Goal: Task Accomplishment & Management: Use online tool/utility

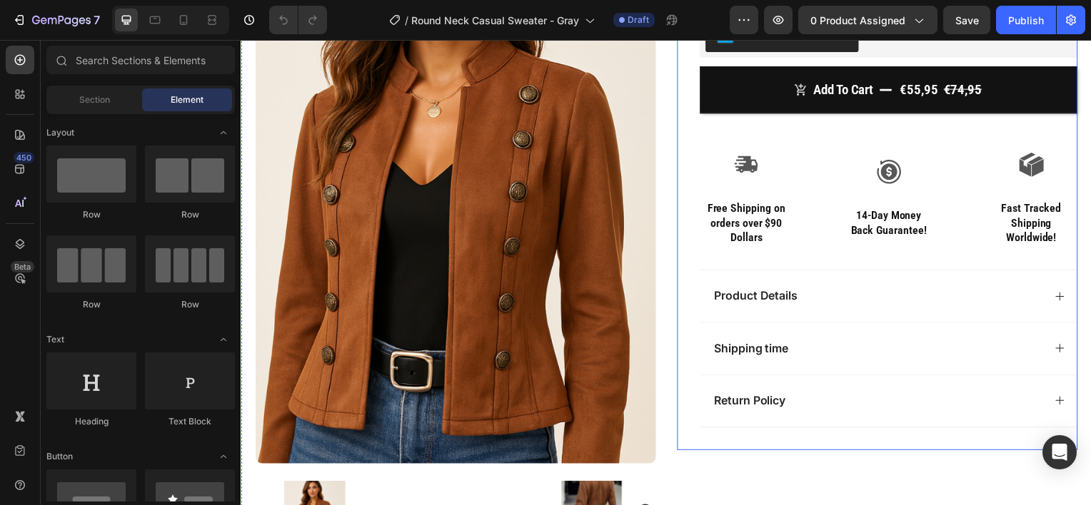
scroll to position [271, 0]
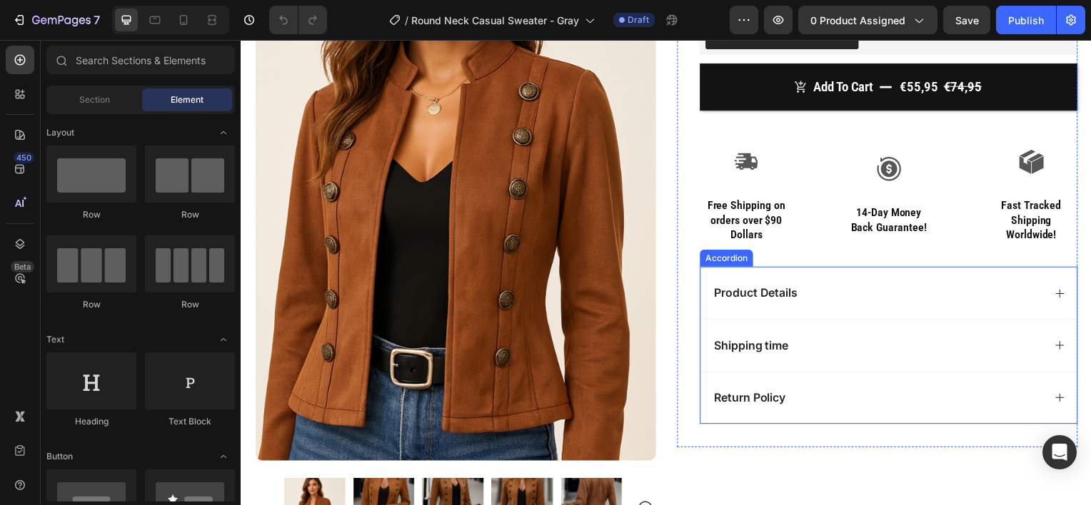
click at [836, 292] on div "Product Details" at bounding box center [880, 294] width 333 height 19
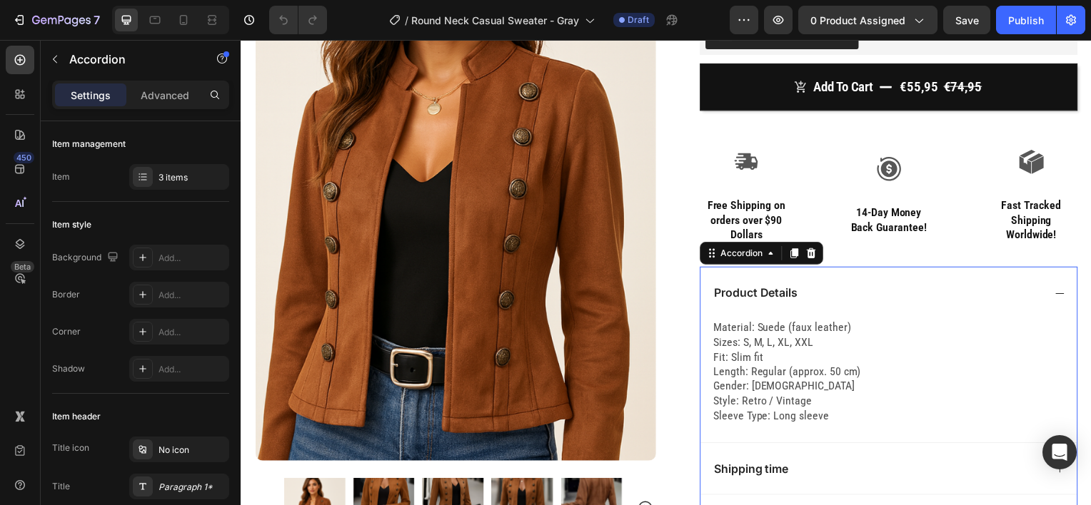
click at [836, 292] on div "Product Details" at bounding box center [880, 294] width 333 height 19
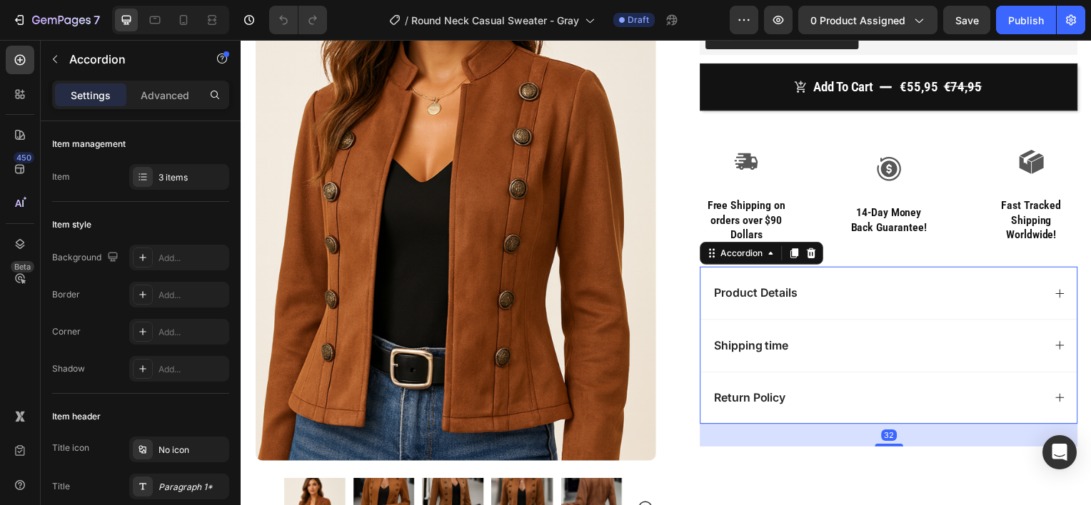
click at [828, 300] on div "Product Details" at bounding box center [880, 294] width 333 height 19
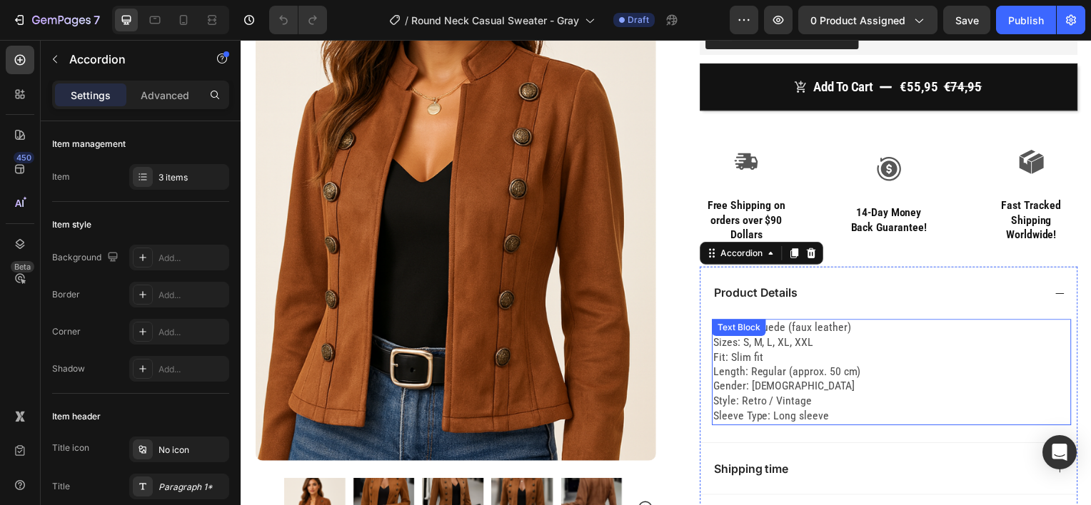
click at [776, 378] on p "Material: Suede (faux leather) Sizes: S, M, L, XL, XXL Fit: Slim fit Length: Re…" at bounding box center [895, 375] width 359 height 104
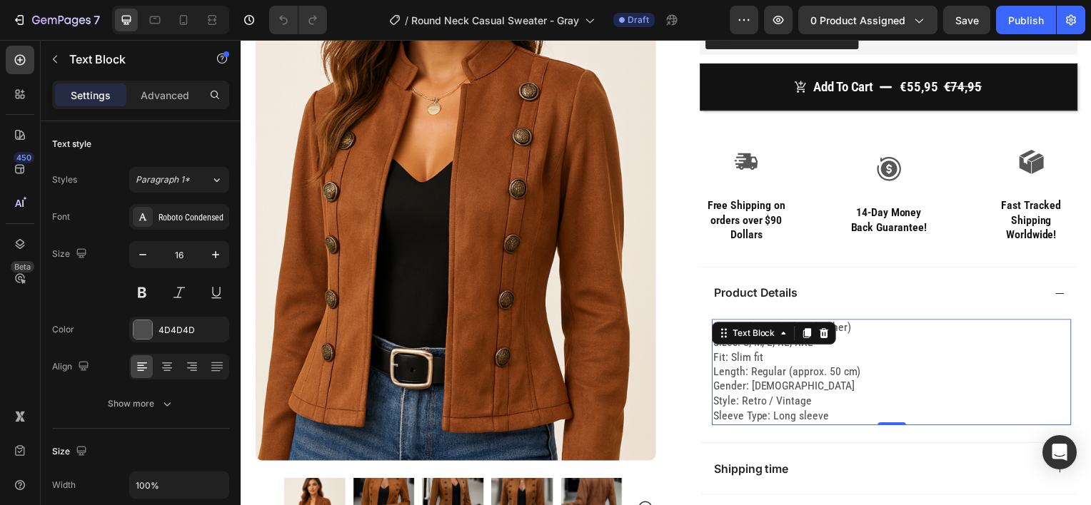
click at [781, 401] on p "Material: Suede (faux leather) Sizes: S, M, L, XL, XXL Fit: Slim fit Length: Re…" at bounding box center [895, 375] width 359 height 104
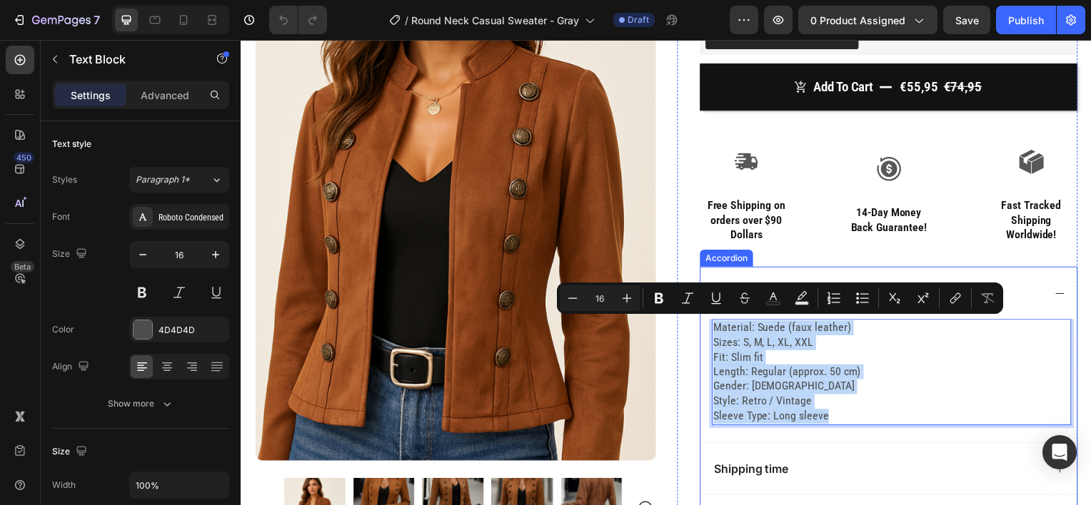
drag, startPoint x: 826, startPoint y: 416, endPoint x: 708, endPoint y: 328, distance: 147.9
click at [708, 328] on div "Material: Suede (faux leather) Sizes: S, M, L, XL, XXL Fit: Slim fit Length: Re…" at bounding box center [892, 383] width 379 height 124
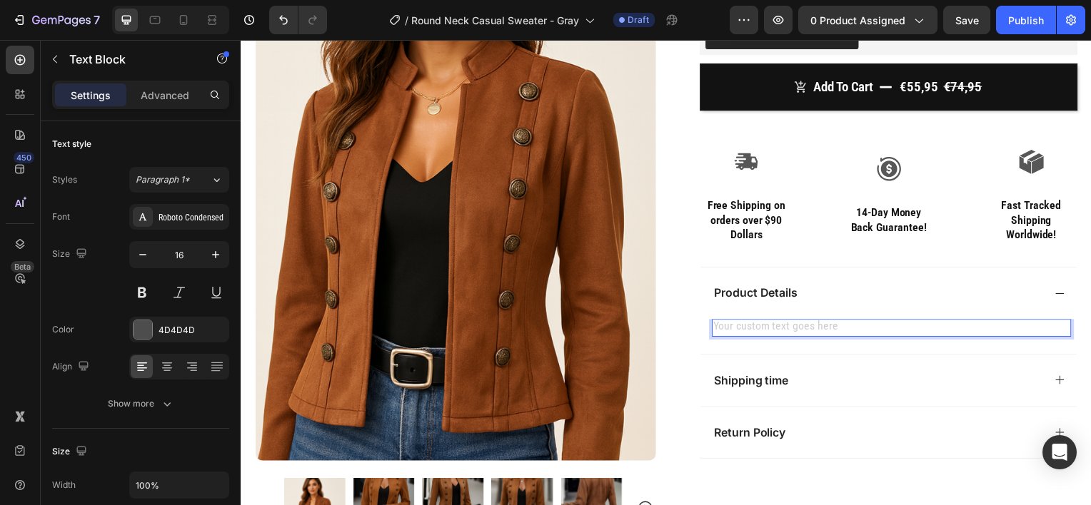
click at [714, 328] on div "Rich Text Editor. Editing area: main" at bounding box center [895, 330] width 362 height 18
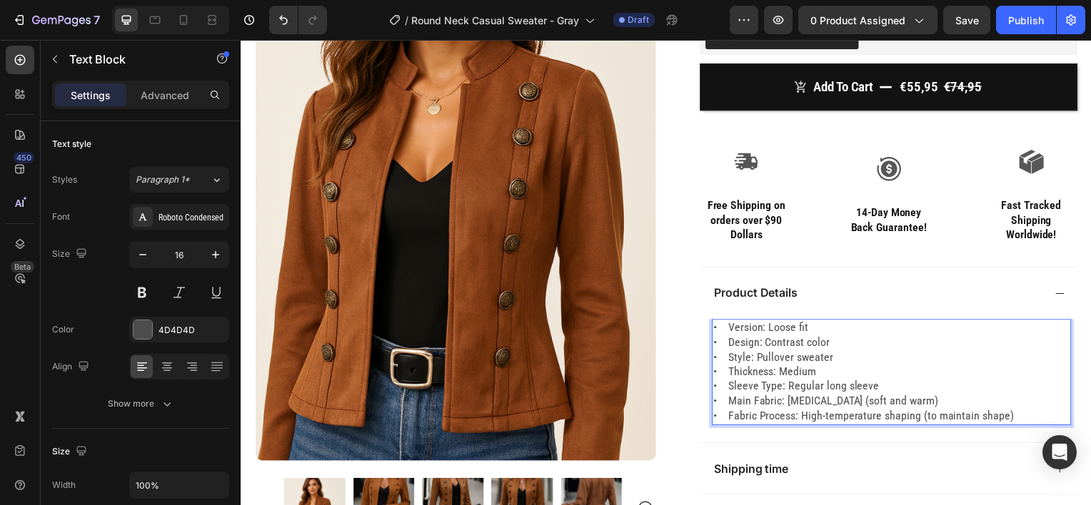
click at [722, 346] on p "• Version: Loose fit • Design: Contrast color • Style: Pullover sweater • Thick…" at bounding box center [895, 375] width 359 height 104
click at [723, 358] on p "• Version: Loose fit • Design: Contrast color • Style: Pullover sweater • Thick…" at bounding box center [895, 375] width 359 height 104
click at [722, 359] on p "• Version: Loose fit • Design: Contrast color • Style: Pullover sweater • Thick…" at bounding box center [895, 375] width 359 height 104
click at [723, 376] on p "• Version: Loose fit • Design: Contrast color • Style: Pullover sweater • Thick…" at bounding box center [895, 375] width 359 height 104
click at [285, 24] on icon "Undo/Redo" at bounding box center [283, 20] width 14 height 14
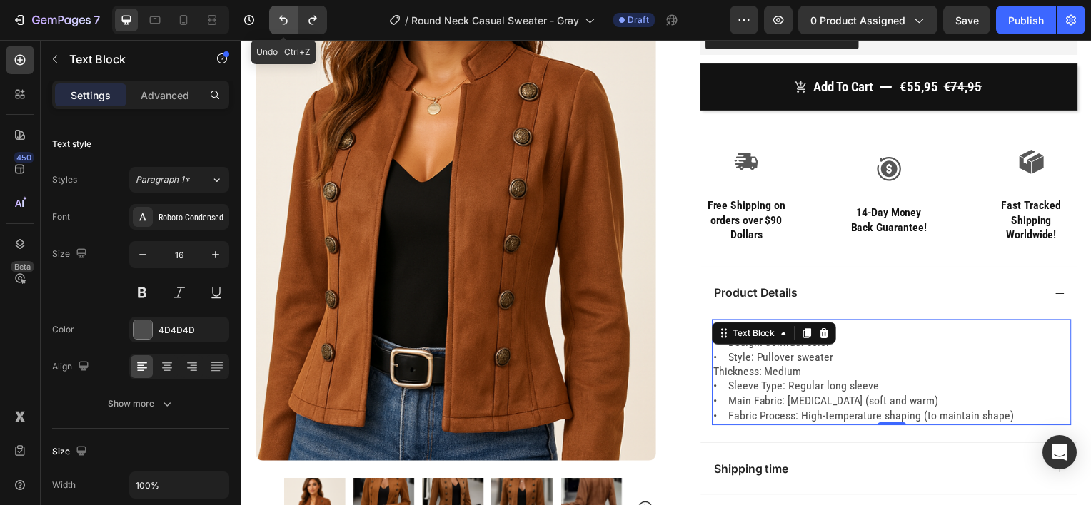
click at [281, 10] on button "Undo/Redo" at bounding box center [283, 20] width 29 height 29
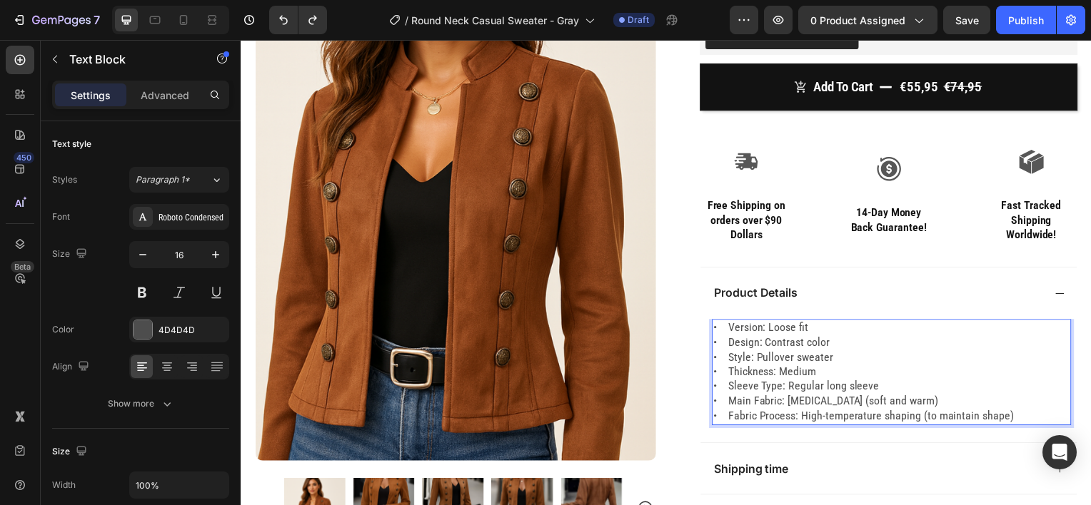
click at [749, 367] on p "• Version: Loose fit • Design: Contrast color • Style: Pullover sweater • Thick…" at bounding box center [895, 375] width 359 height 104
click at [722, 359] on p "• Version: Loose fit • Design: Contrast color • Style: Pullover sweater • Thick…" at bounding box center [895, 375] width 359 height 104
click at [721, 370] on p "• Version: Loose fit • Design: Contrast color • Style: Pullover sweater • Thick…" at bounding box center [895, 375] width 359 height 104
click at [719, 385] on p "• Version: Loose fit • Design: Contrast color • Style: Pullover sweater • Thick…" at bounding box center [895, 375] width 359 height 104
click at [720, 390] on p "• Version: Loose fit • Design: Contrast color • Style: Pullover sweater • Thick…" at bounding box center [895, 375] width 359 height 104
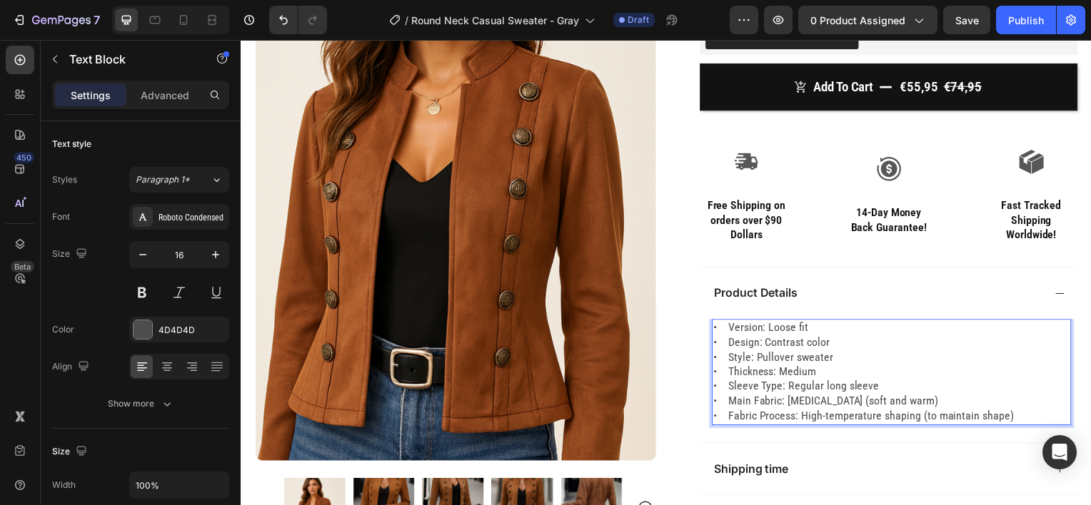
click at [722, 405] on p "• Version: Loose fit • Design: Contrast color • Style: Pullover sweater • Thick…" at bounding box center [895, 375] width 359 height 104
click at [720, 420] on p "• Version: Loose fit • Design: Contrast color • Style: Pullover sweater • Thick…" at bounding box center [895, 375] width 359 height 104
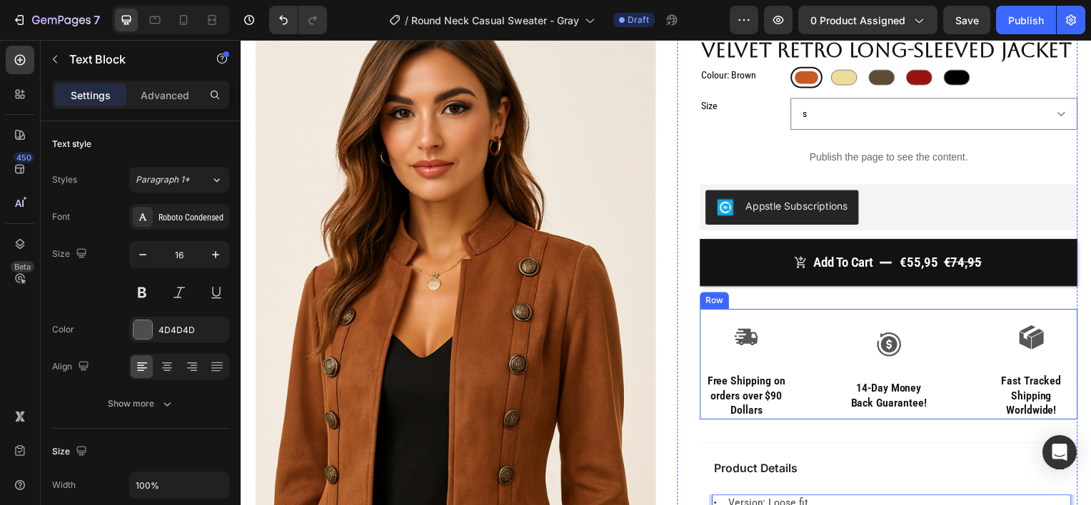
scroll to position [0, 0]
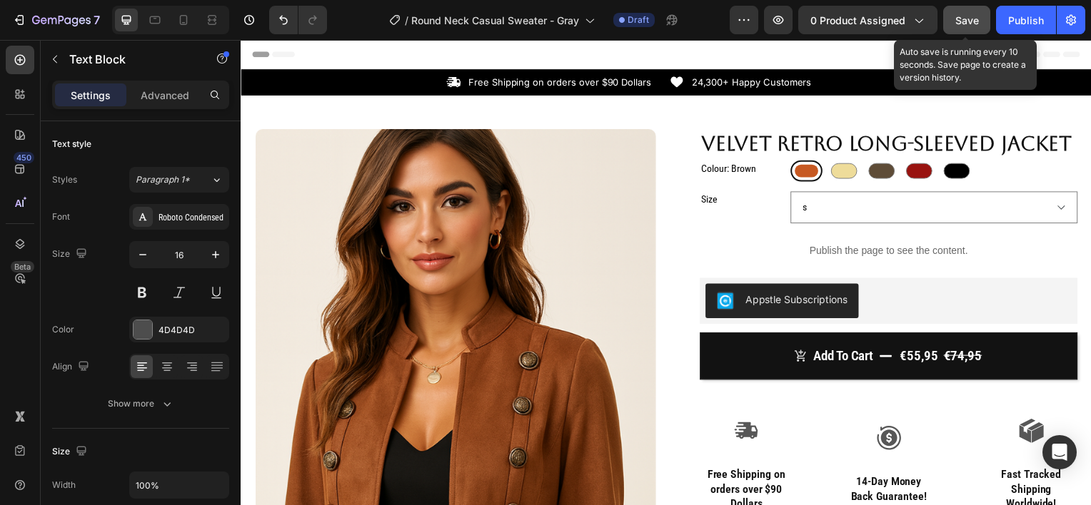
click at [956, 17] on span "Save" at bounding box center [967, 20] width 24 height 12
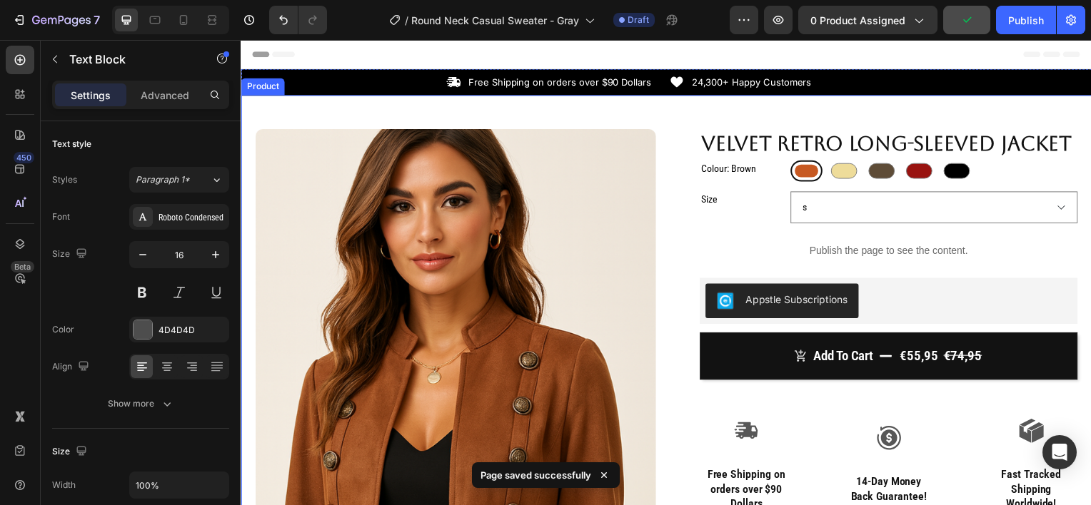
click at [367, 113] on div "Product Images Row Velvet Retro Long-sleeved Jacket Product Title Colour: Brown…" at bounding box center [669, 483] width 856 height 775
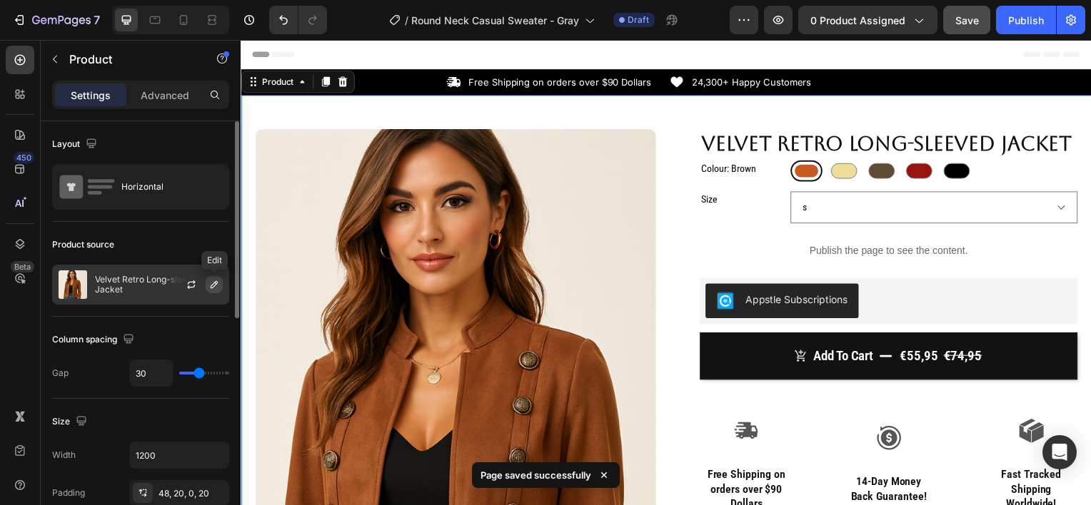
click at [214, 279] on icon "button" at bounding box center [213, 284] width 11 height 11
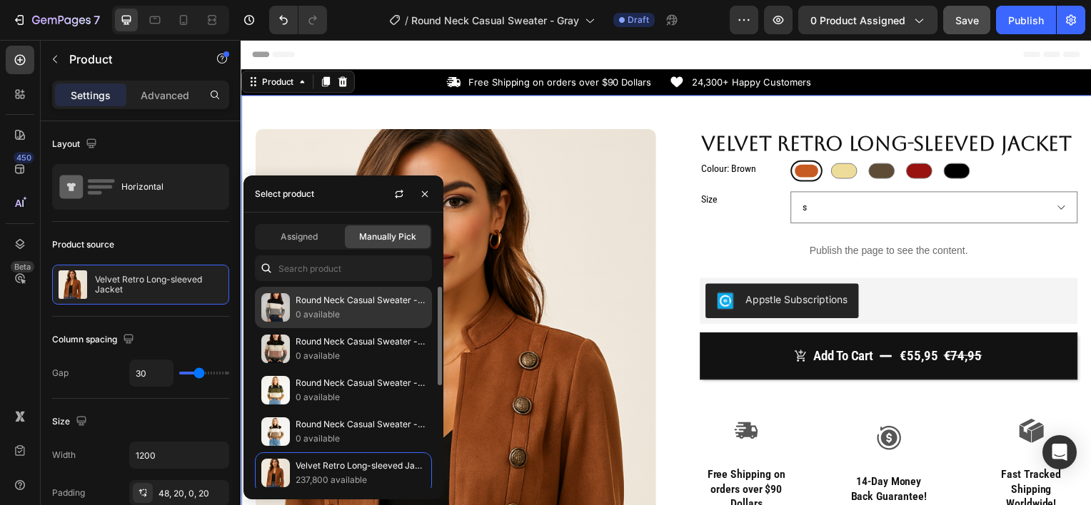
click at [357, 305] on p "Round Neck Casual Sweater - Gray" at bounding box center [360, 300] width 130 height 14
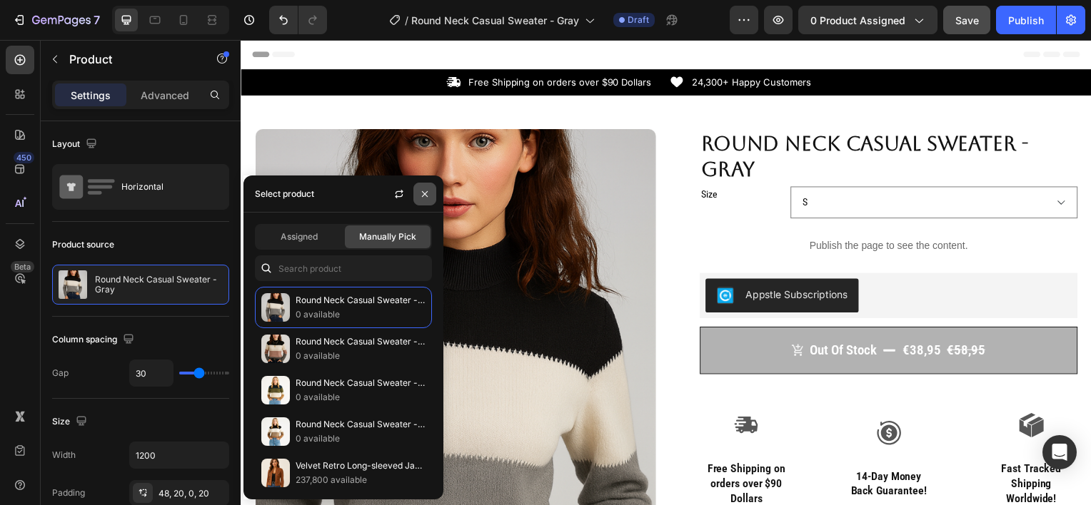
click at [424, 191] on icon "button" at bounding box center [424, 193] width 11 height 11
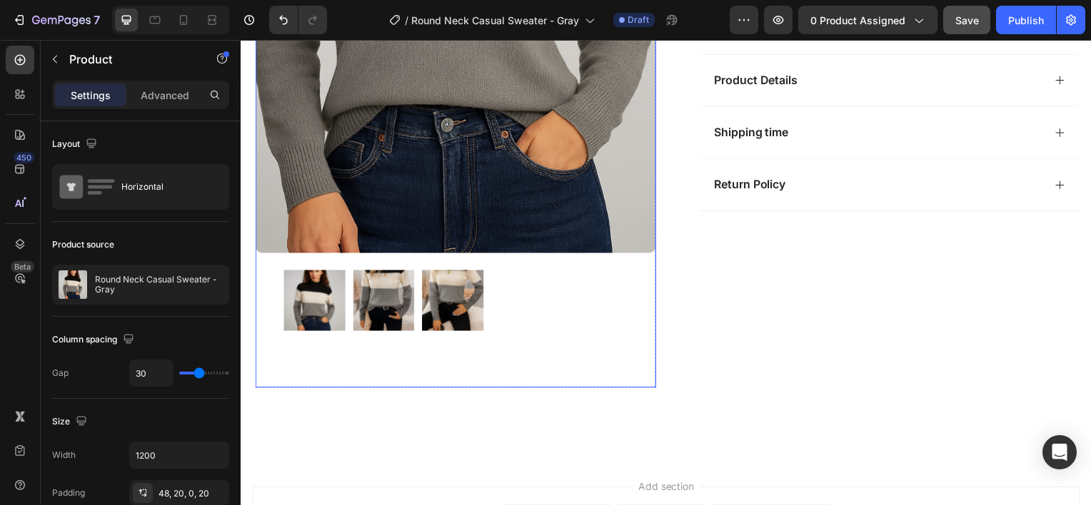
scroll to position [482, 0]
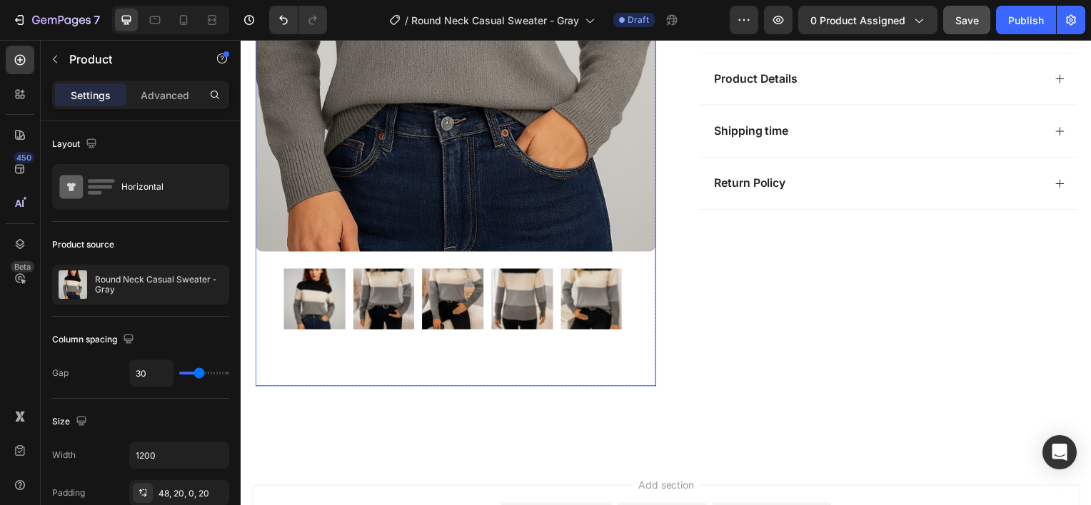
click at [398, 273] on img at bounding box center [384, 301] width 62 height 62
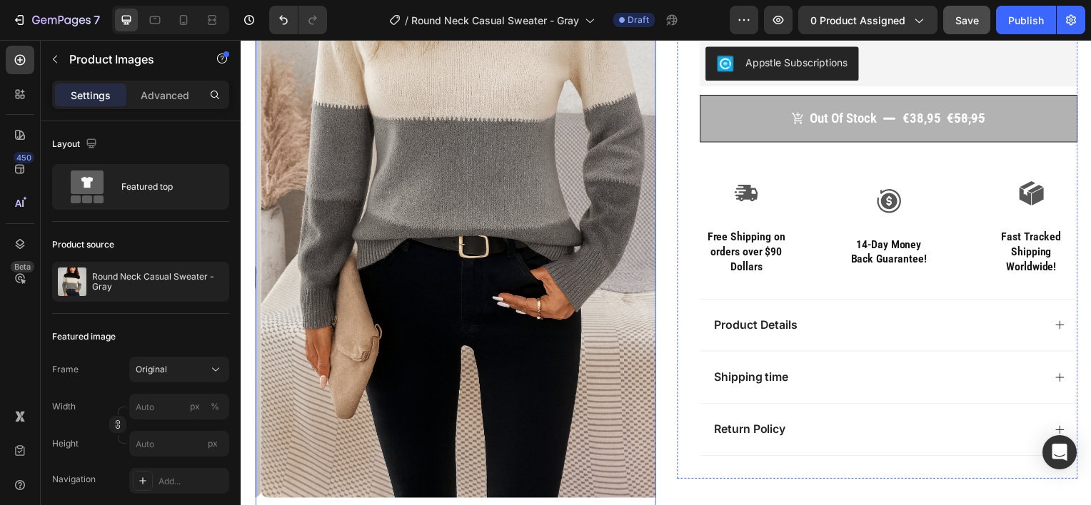
scroll to position [240, 0]
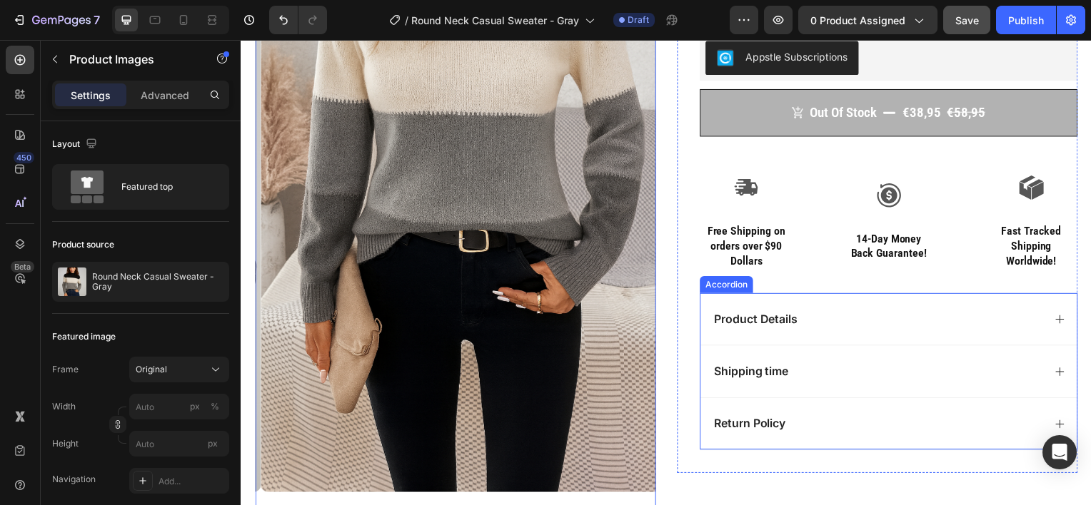
click at [828, 313] on div "Product Details" at bounding box center [880, 321] width 333 height 19
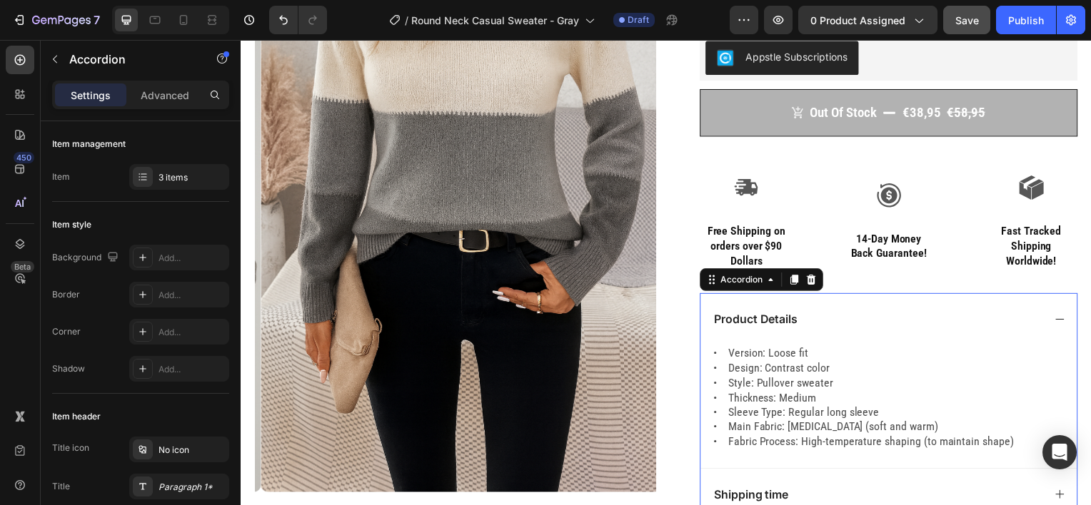
click at [828, 313] on div "Product Details" at bounding box center [880, 321] width 333 height 19
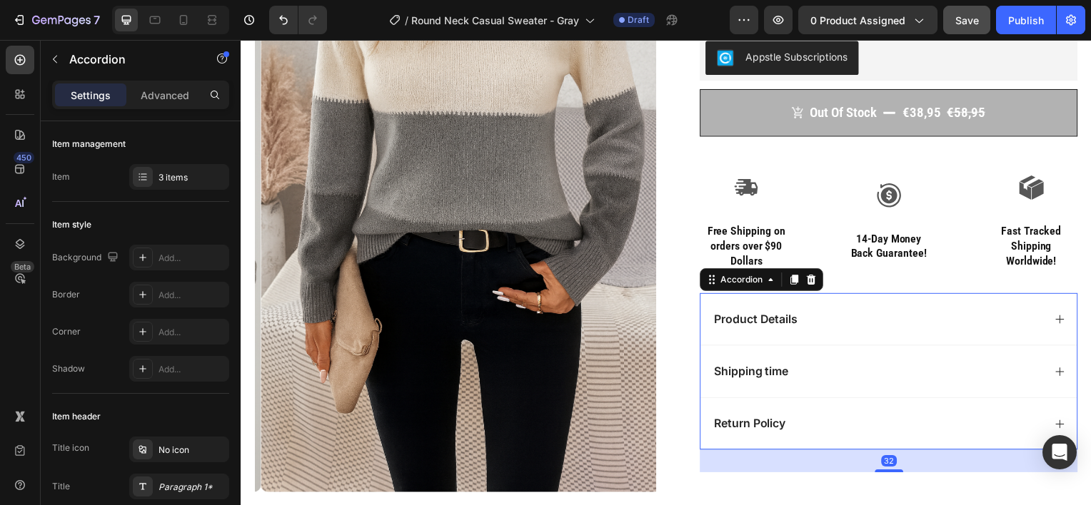
click at [853, 372] on div "Shipping time" at bounding box center [880, 373] width 333 height 19
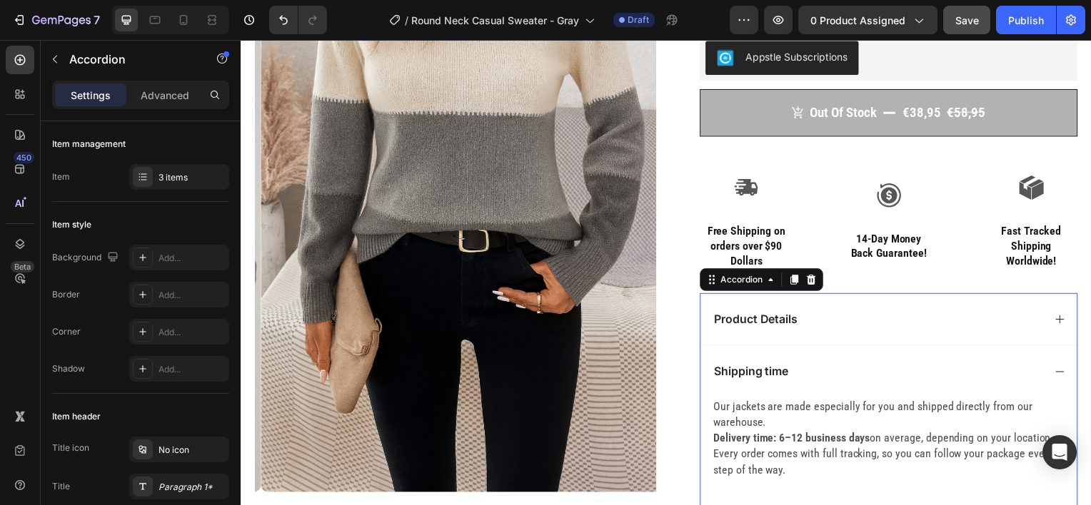
click at [853, 372] on div "Shipping time" at bounding box center [880, 373] width 333 height 19
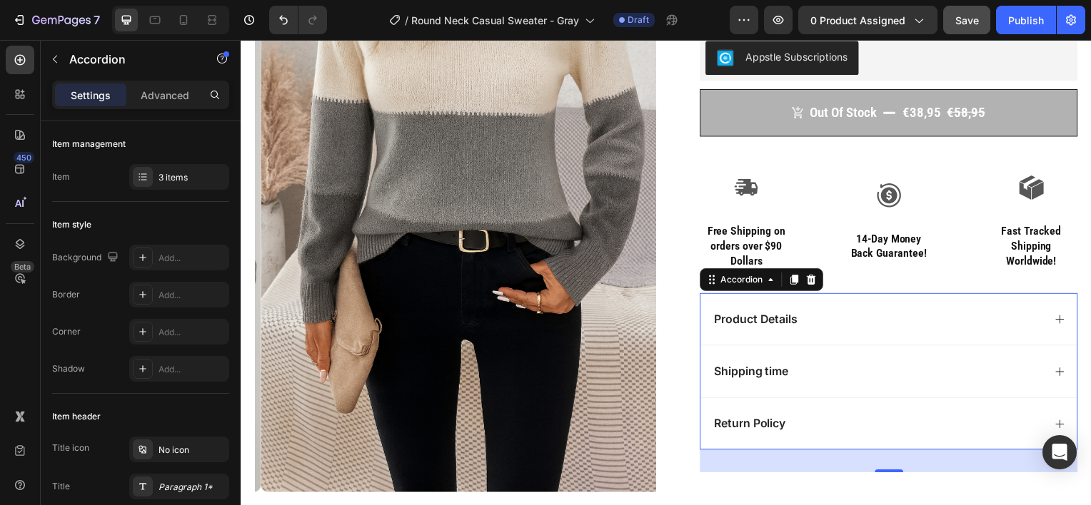
click at [834, 421] on div "Return Policy" at bounding box center [880, 426] width 333 height 19
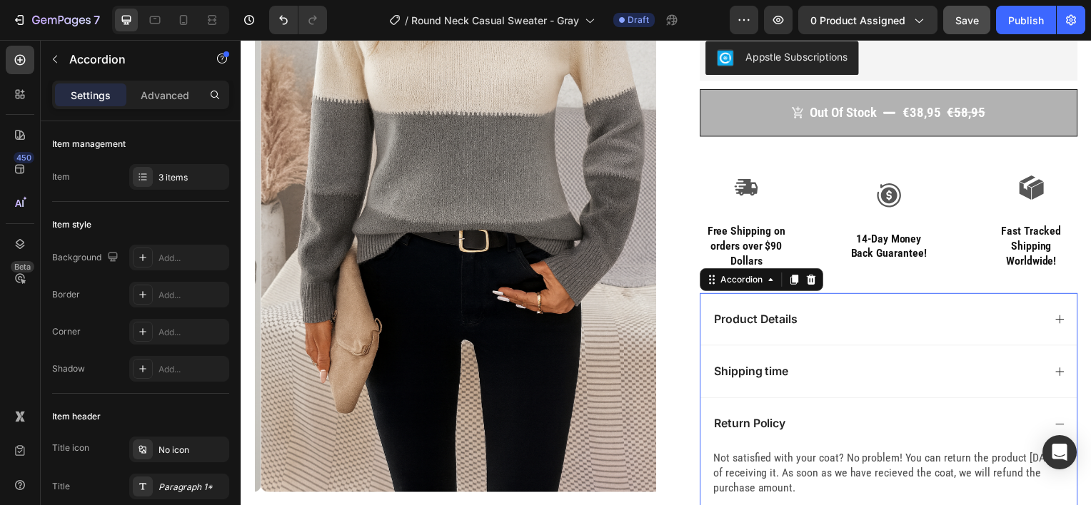
click at [834, 421] on div "Return Policy" at bounding box center [880, 426] width 333 height 19
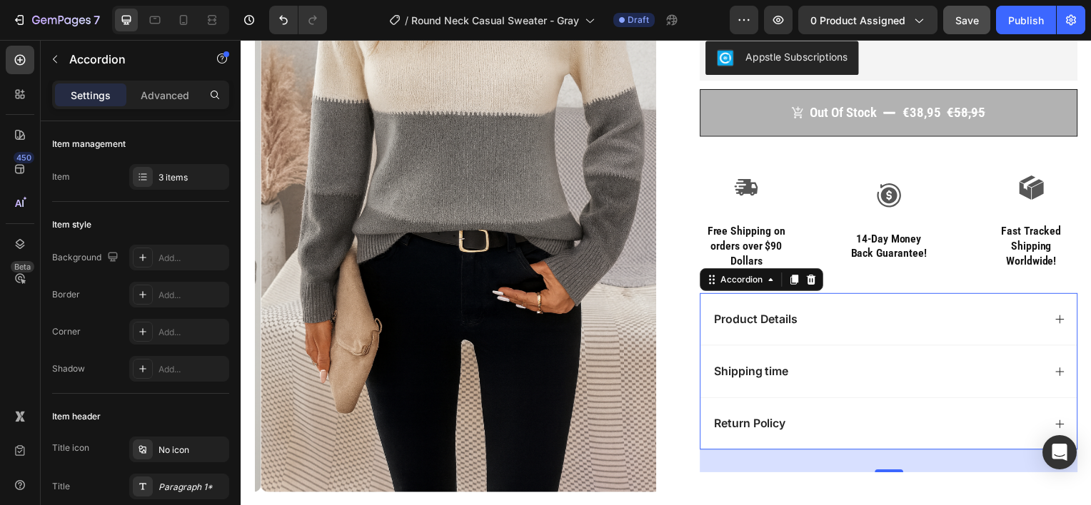
click at [834, 421] on div "Return Policy" at bounding box center [880, 426] width 333 height 19
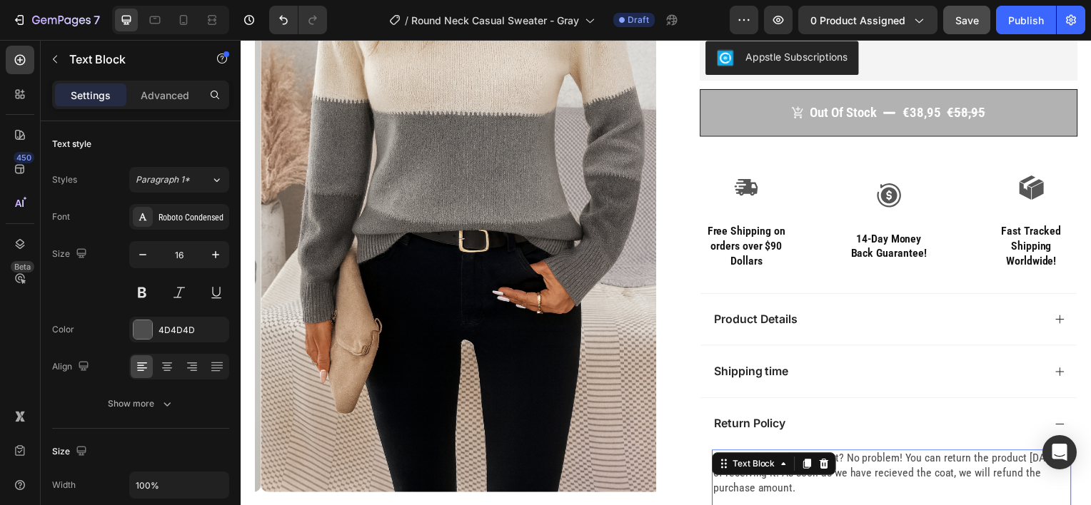
click at [812, 463] on div "Not satisfied with your coat? No problem! You can return the product within 14 …" at bounding box center [895, 512] width 362 height 121
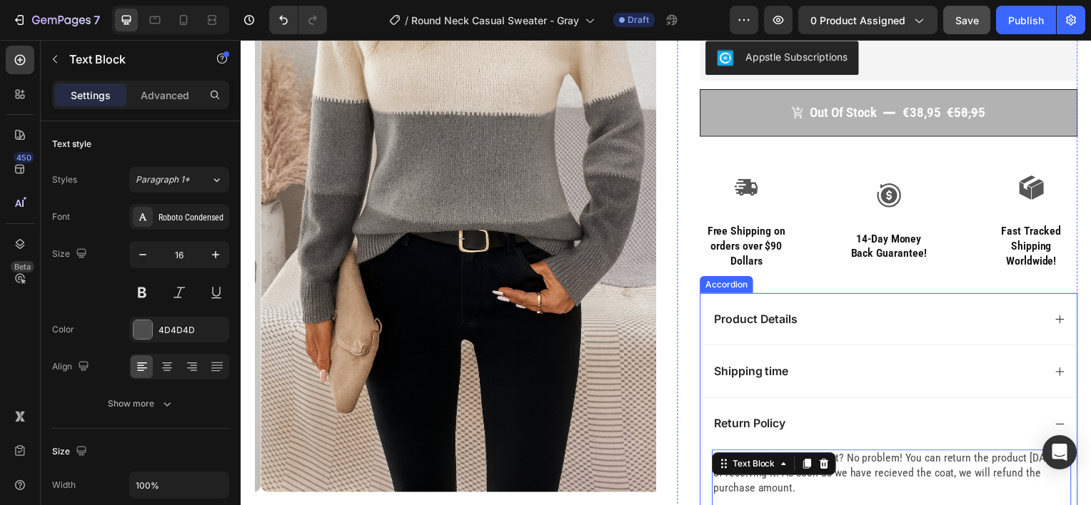
click at [854, 454] on p "Not satisfied with your coat? No problem! You can return the product within 14 …" at bounding box center [895, 476] width 359 height 44
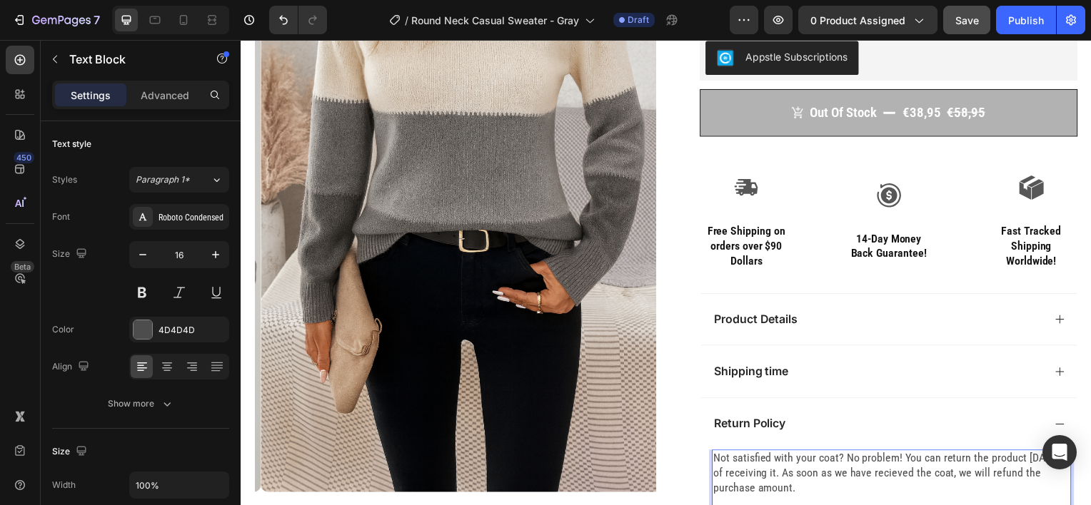
click at [836, 462] on p "Not satisfied with your coat? No problem! You can return the product within 14 …" at bounding box center [895, 476] width 359 height 44
click at [831, 457] on p "Not satisfied with your coat? No problem! You can return the product within 14 …" at bounding box center [895, 476] width 359 height 44
click at [834, 460] on p "Not satisfied with your coat? No problem! You can return the product within 14 …" at bounding box center [895, 476] width 359 height 44
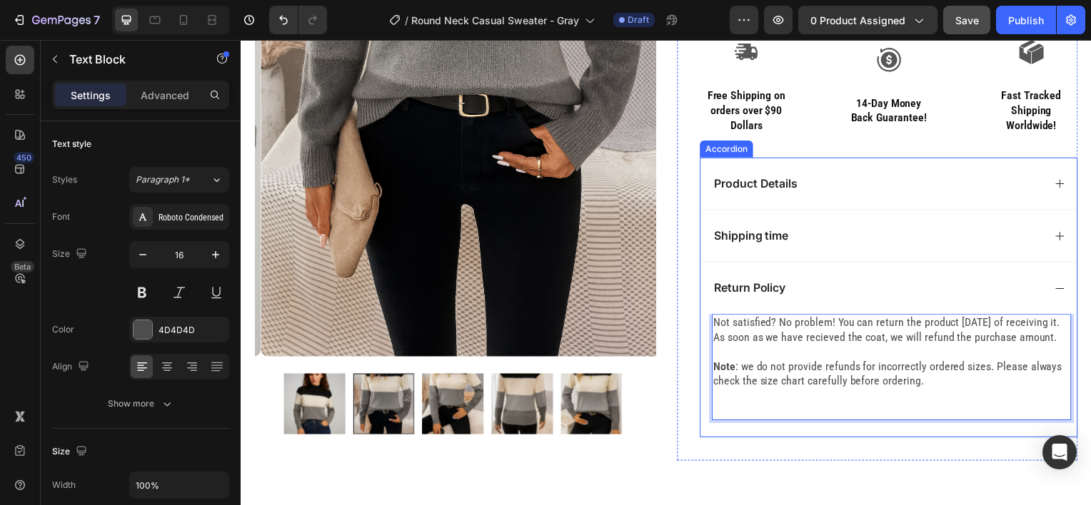
scroll to position [377, 0]
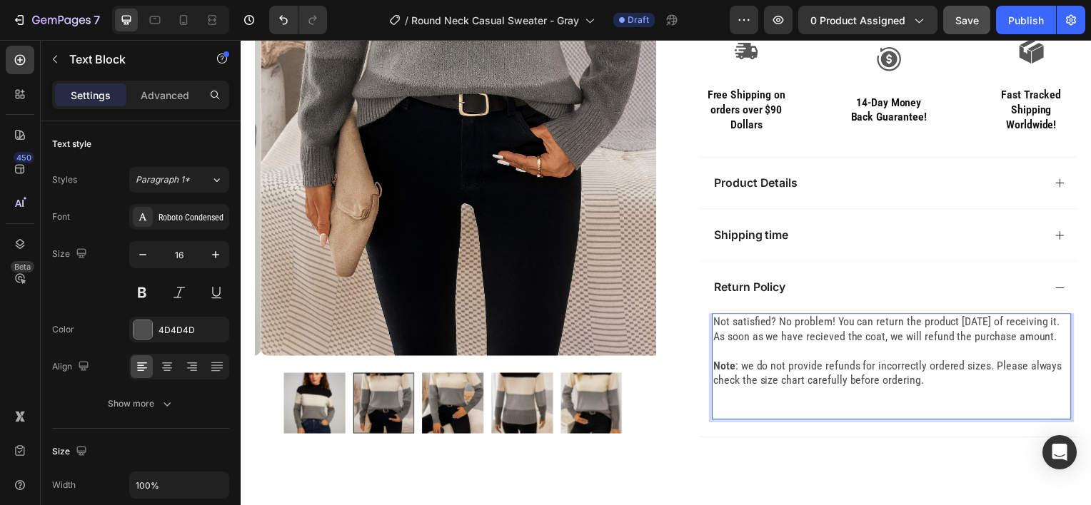
click at [934, 336] on p "Not satisfied? No problem! You can return the product within 14 days of receivi…" at bounding box center [895, 332] width 359 height 30
click at [932, 390] on p "Note : we do not provide refunds for incorrectly ordered sizes. Please always c…" at bounding box center [895, 376] width 359 height 30
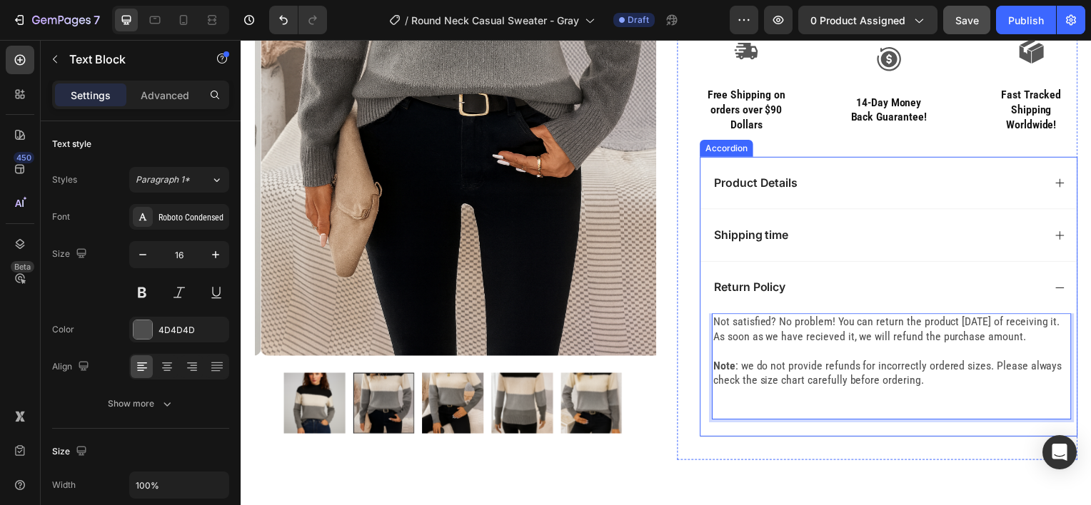
click at [881, 285] on div "Return Policy" at bounding box center [880, 289] width 333 height 19
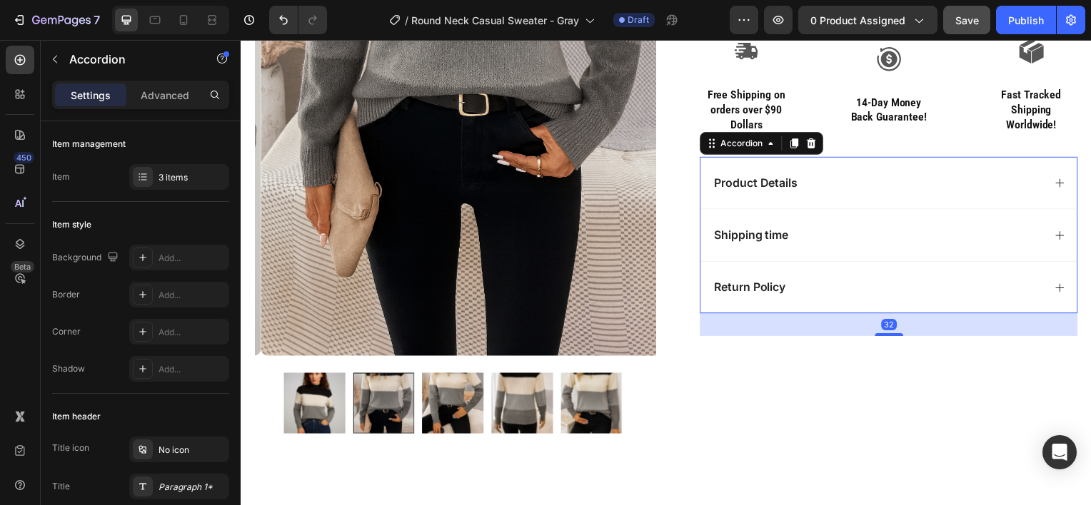
click at [856, 238] on div "Shipping time" at bounding box center [880, 236] width 333 height 19
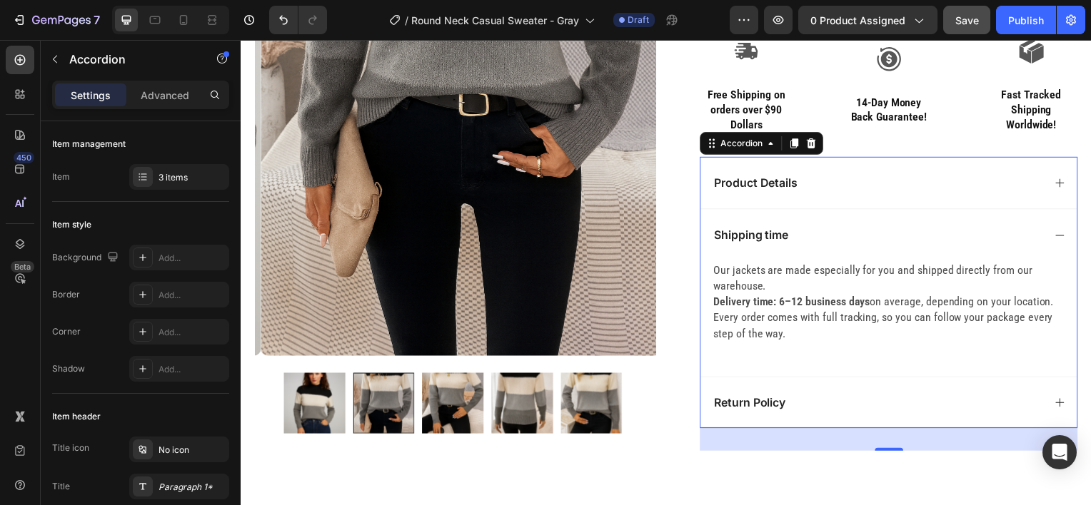
click at [854, 188] on div "Product Details" at bounding box center [880, 184] width 333 height 19
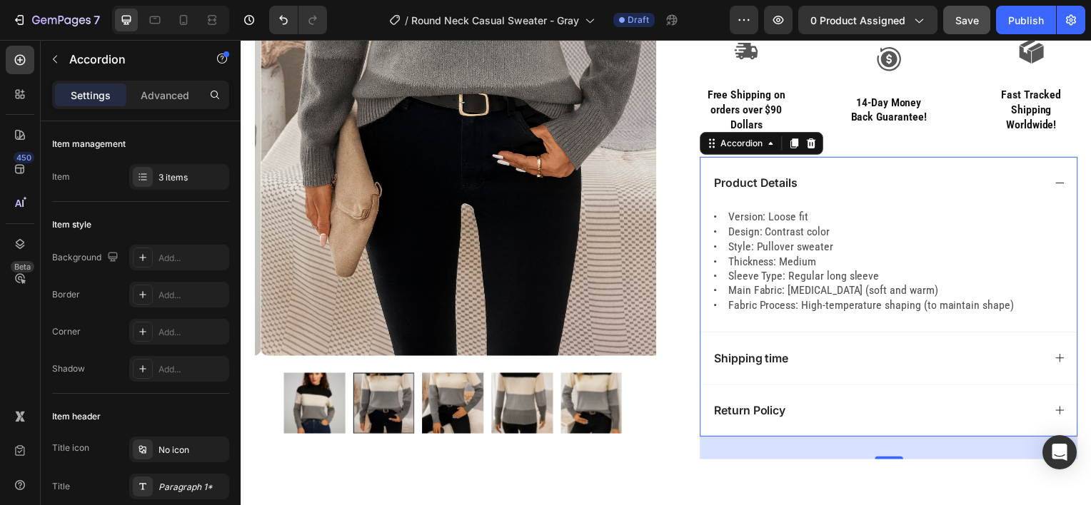
click at [856, 187] on div "Product Details" at bounding box center [880, 184] width 333 height 19
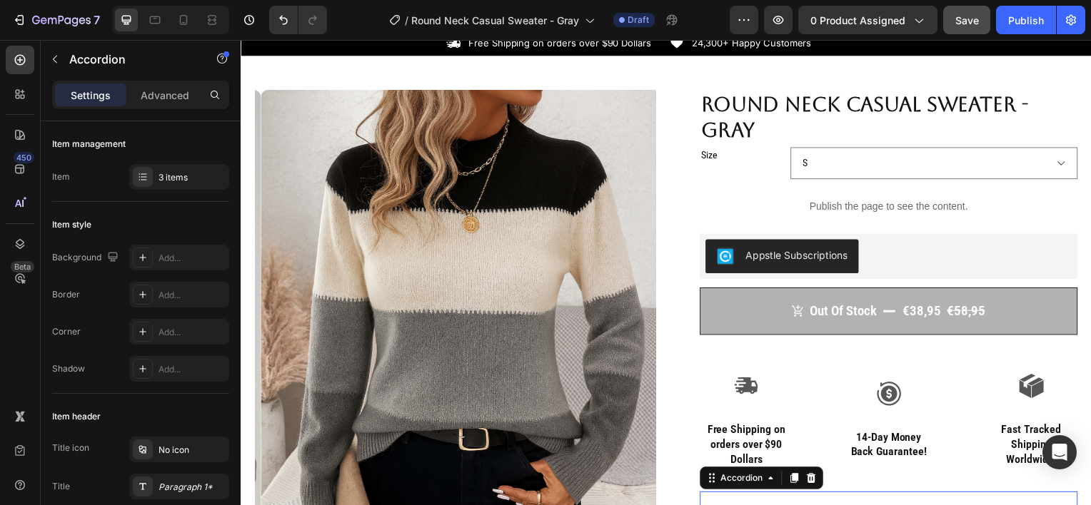
scroll to position [0, 0]
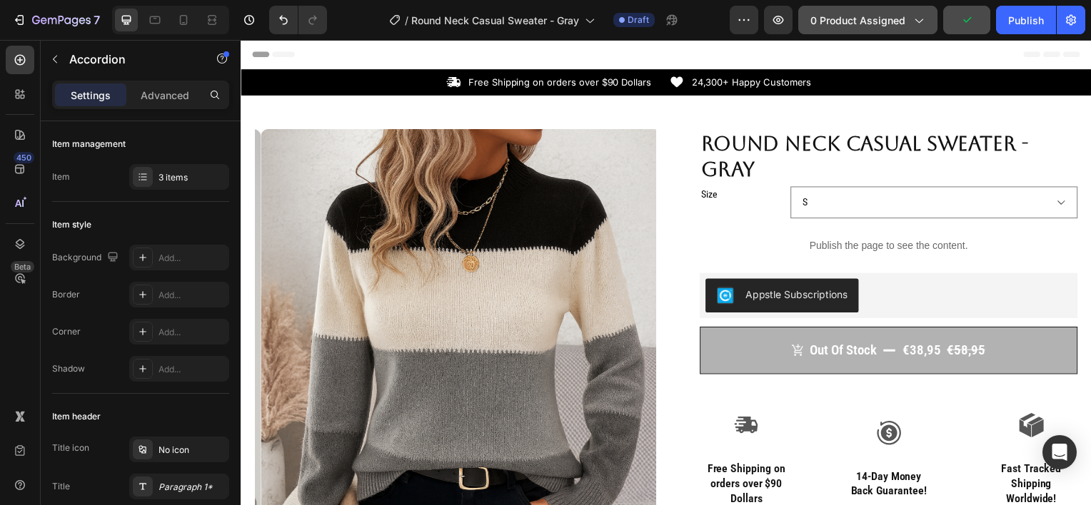
click at [852, 21] on span "0 product assigned" at bounding box center [857, 20] width 95 height 15
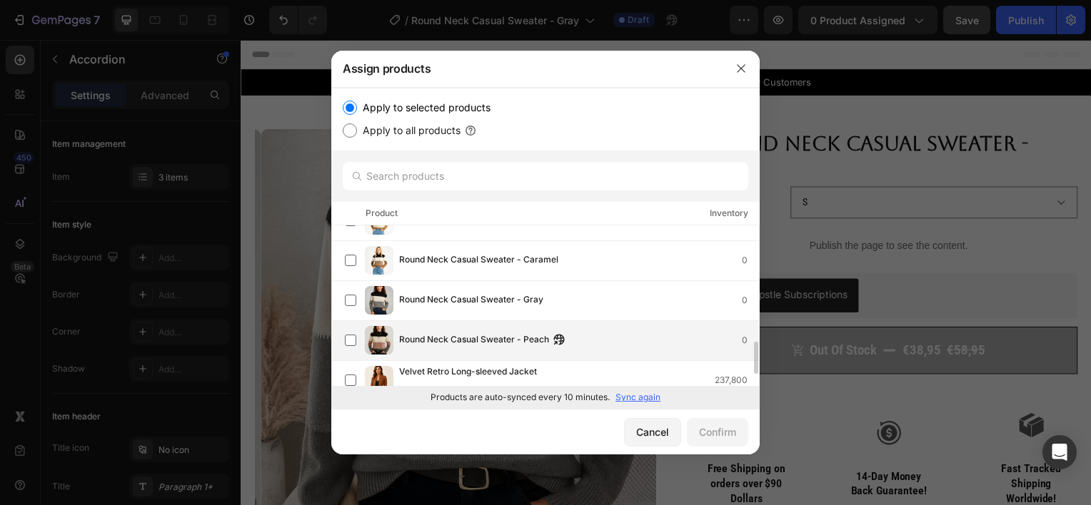
scroll to position [583, 0]
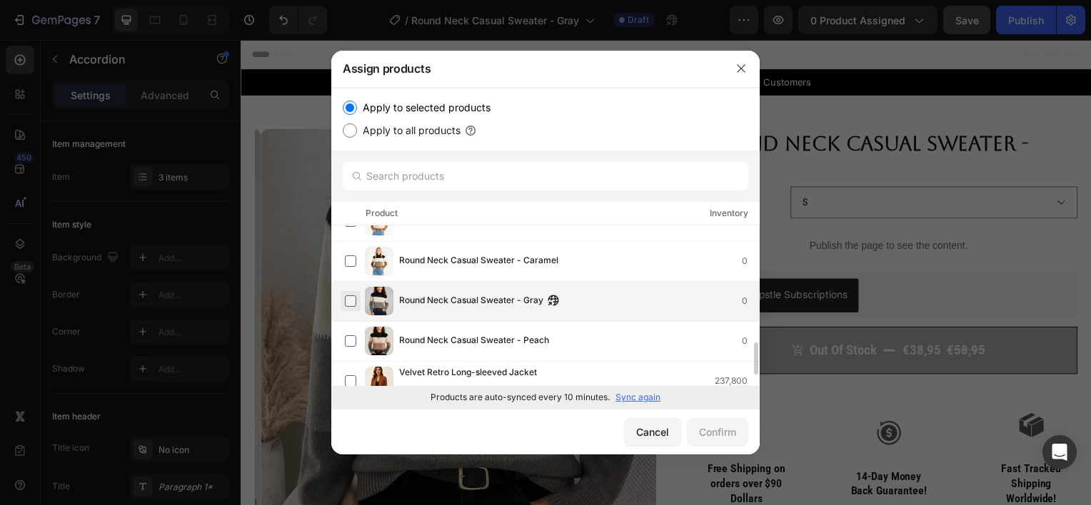
click at [349, 298] on label at bounding box center [350, 300] width 11 height 11
click at [716, 428] on div "Confirm" at bounding box center [717, 432] width 37 height 15
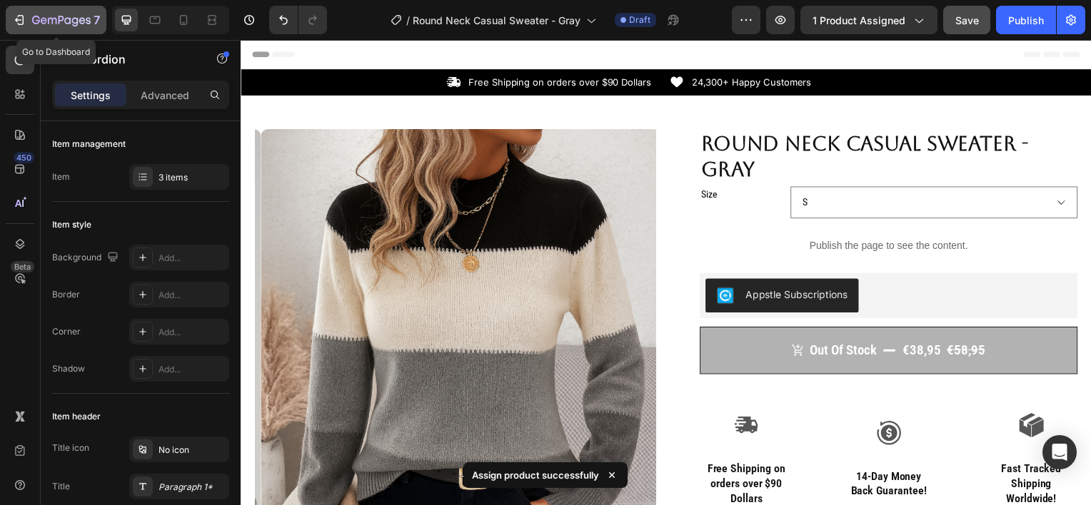
click at [18, 16] on icon "button" at bounding box center [21, 20] width 6 height 10
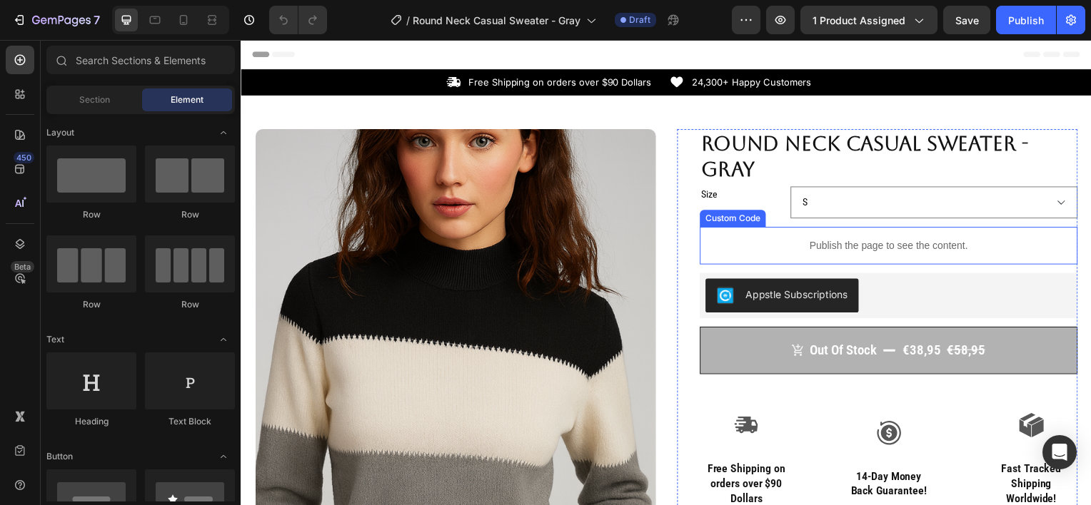
click at [835, 246] on p "Publish the page to see the content." at bounding box center [892, 247] width 380 height 15
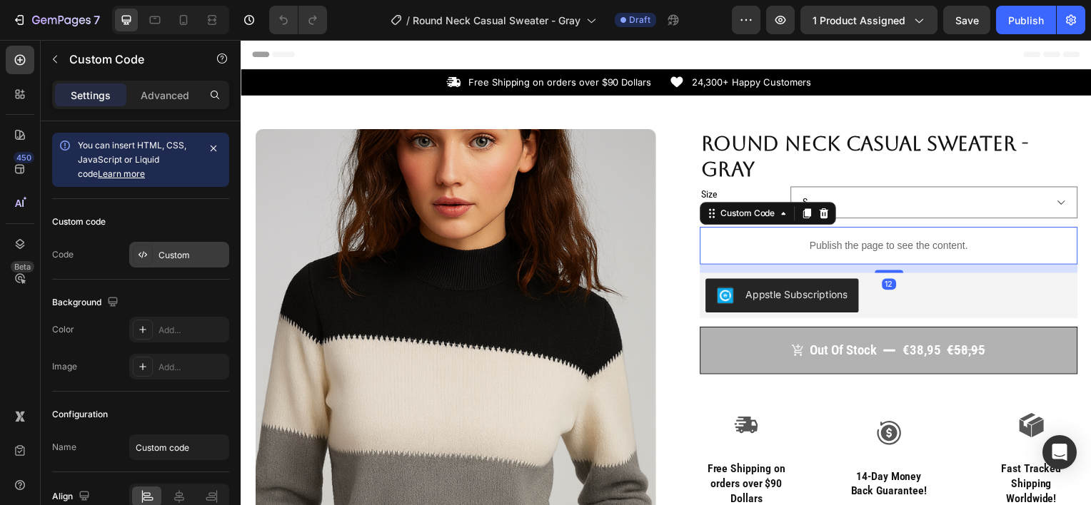
click at [151, 248] on div at bounding box center [143, 255] width 20 height 20
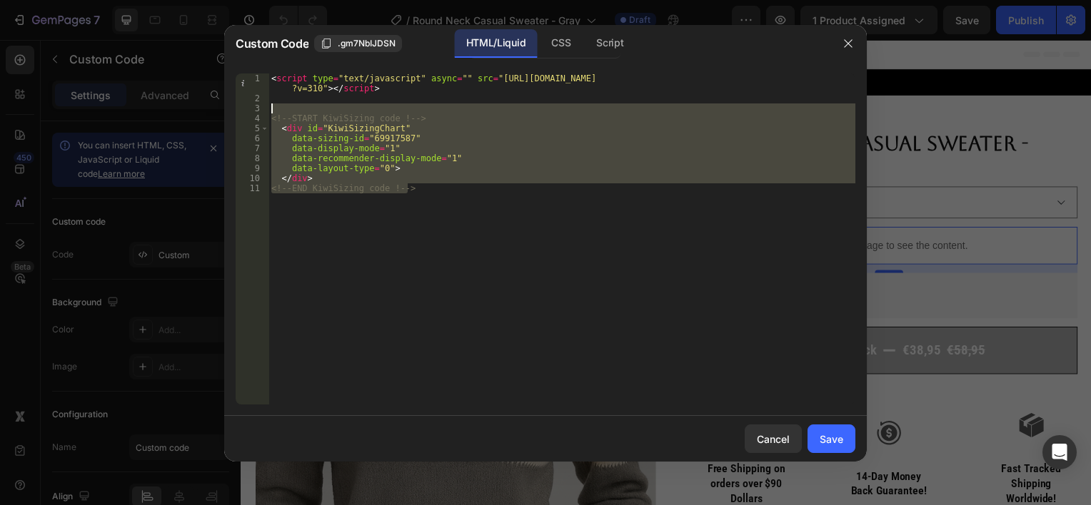
drag, startPoint x: 421, startPoint y: 186, endPoint x: 265, endPoint y: 112, distance: 172.4
click at [265, 112] on div "<!-- END KiwiSizing code !--> 1 2 3 4 5 6 7 8 9 10 11 < script type = "text/jav…" at bounding box center [545, 239] width 619 height 331
click at [265, 112] on div "3" at bounding box center [253, 108] width 34 height 10
click at [274, 118] on div "< script type = "text/javascript" async = "" src = "https://app.kiwisizing.com/…" at bounding box center [561, 239] width 587 height 331
drag, startPoint x: 415, startPoint y: 193, endPoint x: 271, endPoint y: 122, distance: 159.9
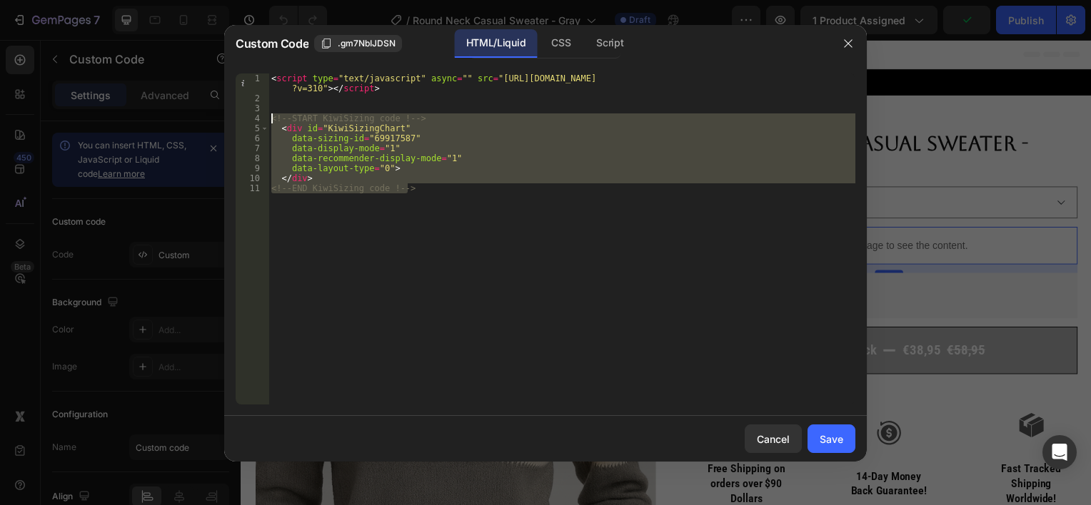
click at [271, 122] on div "< script type = "text/javascript" async = "" src = "https://app.kiwisizing.com/…" at bounding box center [561, 254] width 587 height 361
type textarea "<!-- START KiwiSizing code !--> <div id="KiwiSizingChart""
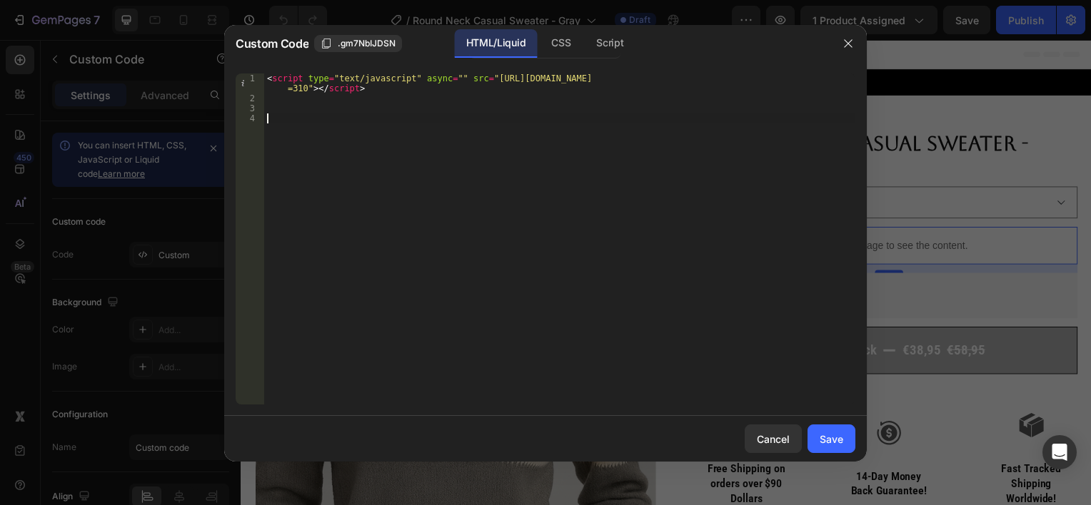
paste textarea "<!-- END KiwiSizing code !-->"
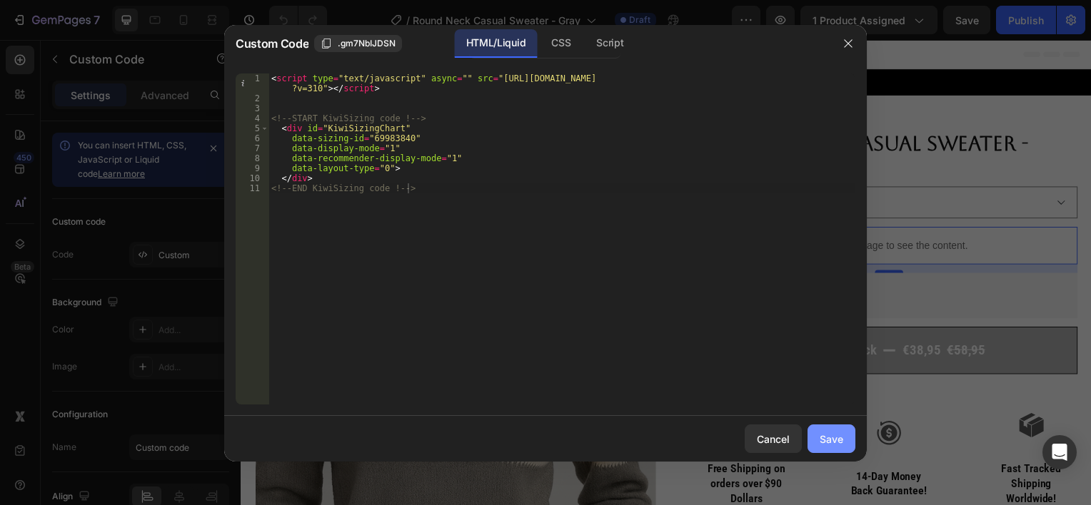
click at [810, 440] on button "Save" at bounding box center [831, 439] width 48 height 29
type textarea "</div> <!-- END KiwiSizing code !-->"
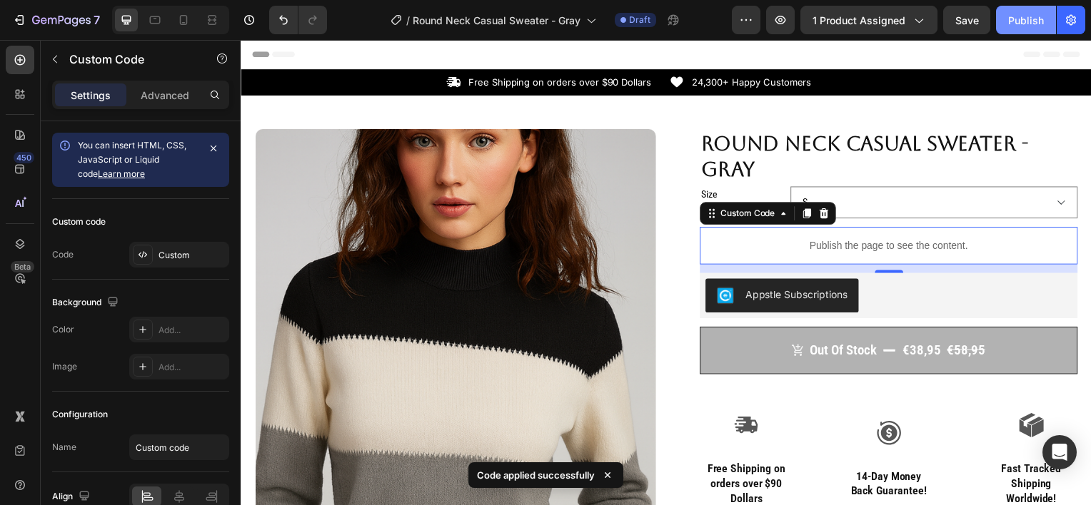
click at [1006, 16] on button "Publish" at bounding box center [1026, 20] width 60 height 29
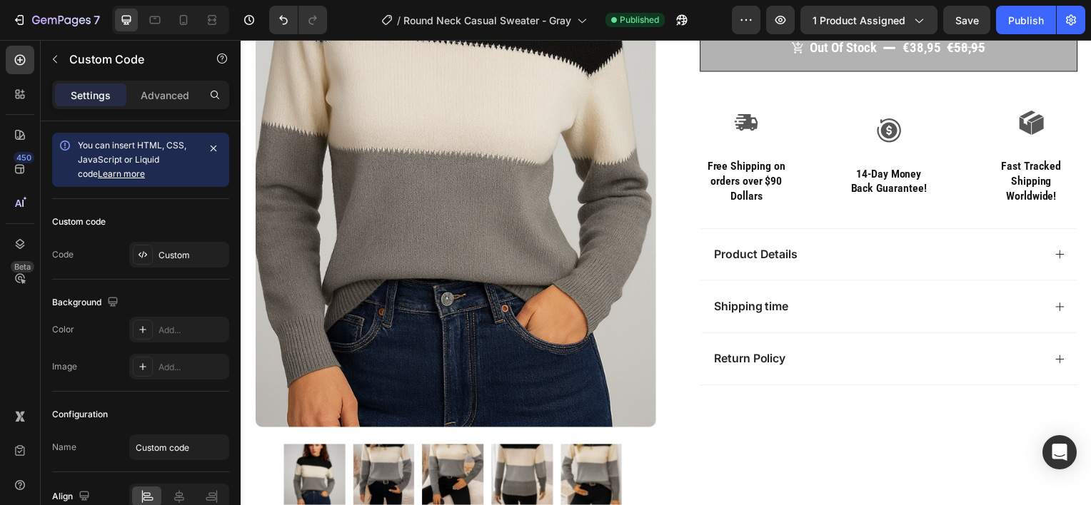
scroll to position [308, 0]
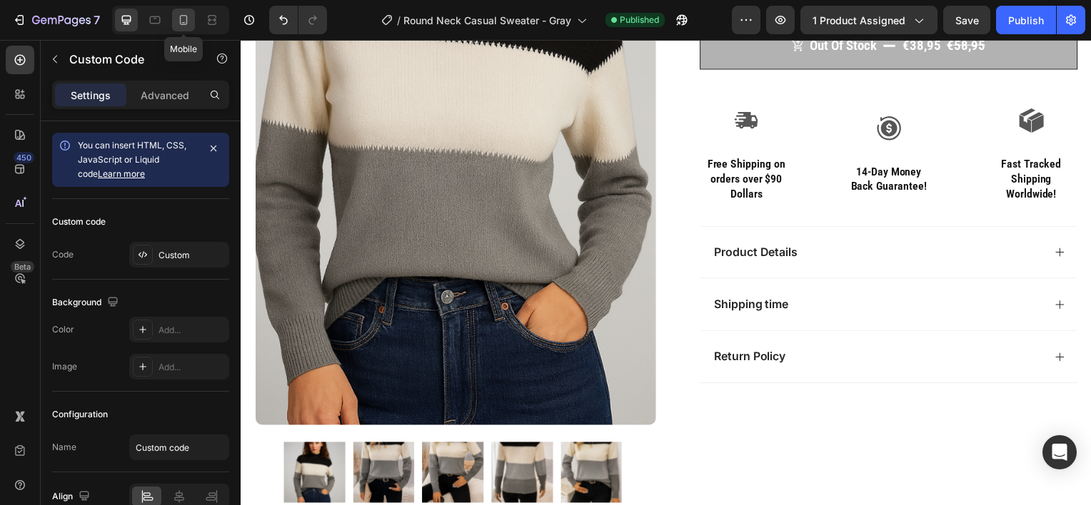
click at [186, 19] on icon at bounding box center [184, 20] width 8 height 10
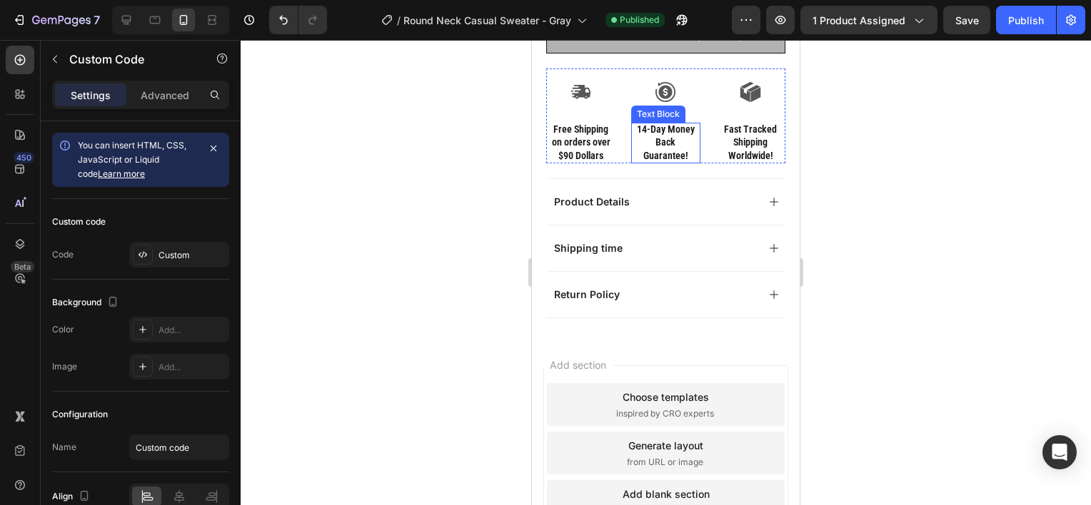
scroll to position [702, 0]
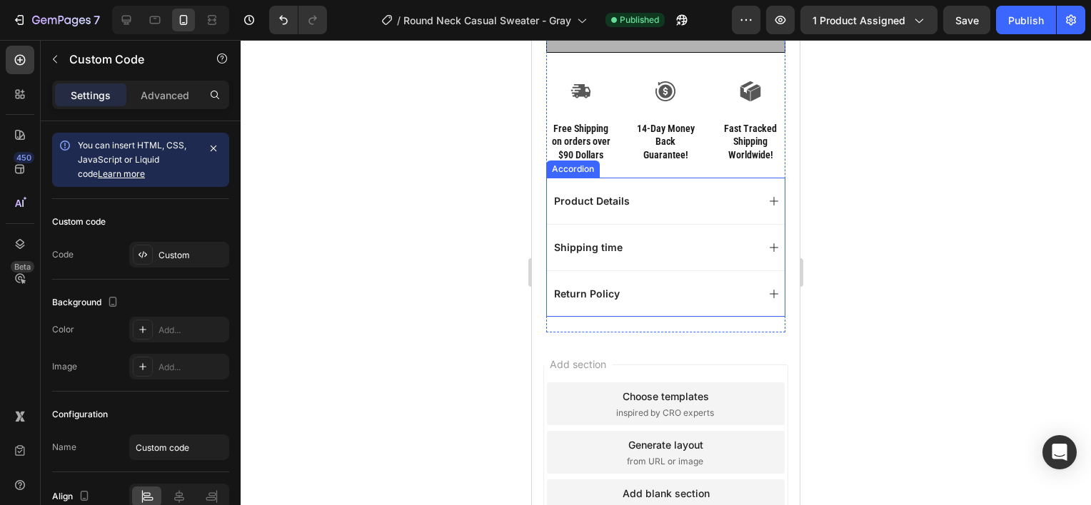
click at [667, 193] on div "Product Details" at bounding box center [654, 201] width 205 height 17
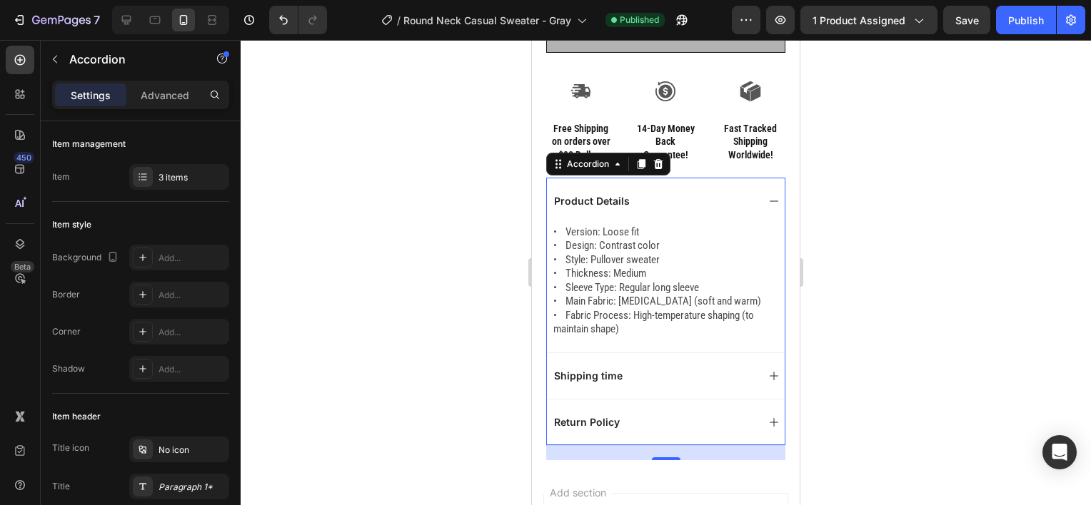
click at [670, 193] on div "Product Details" at bounding box center [654, 201] width 205 height 17
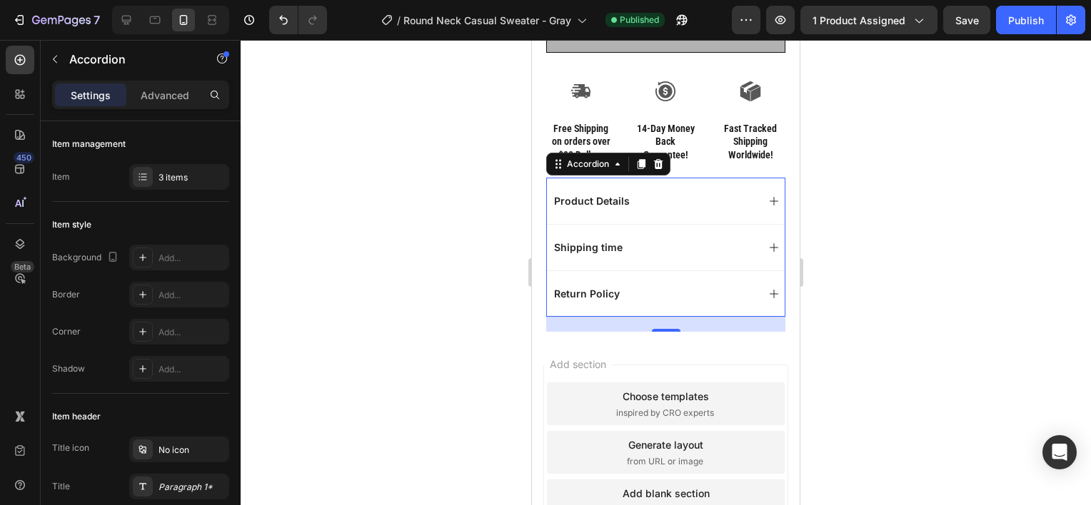
click at [641, 239] on div "Shipping time" at bounding box center [654, 247] width 205 height 17
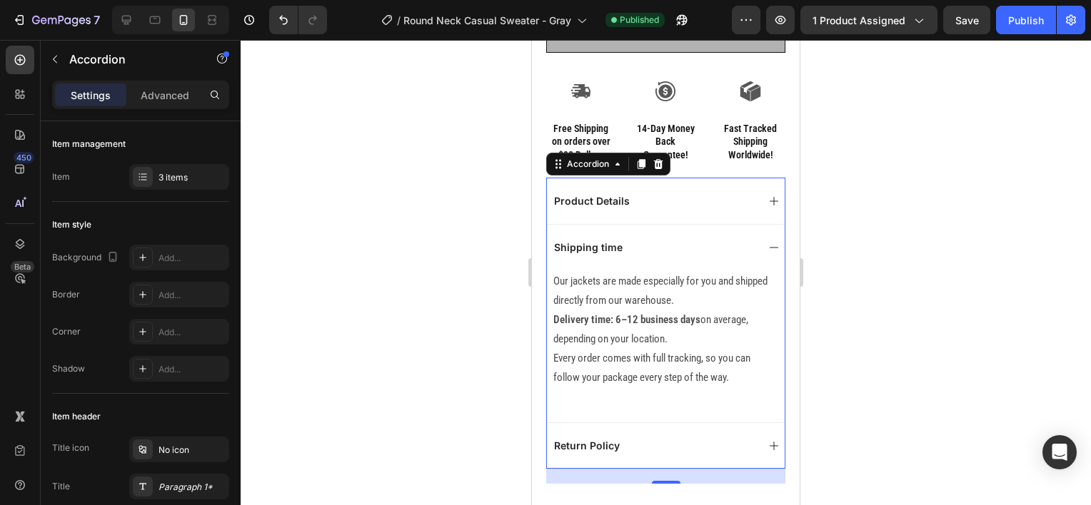
click at [641, 239] on div "Shipping time" at bounding box center [654, 247] width 205 height 17
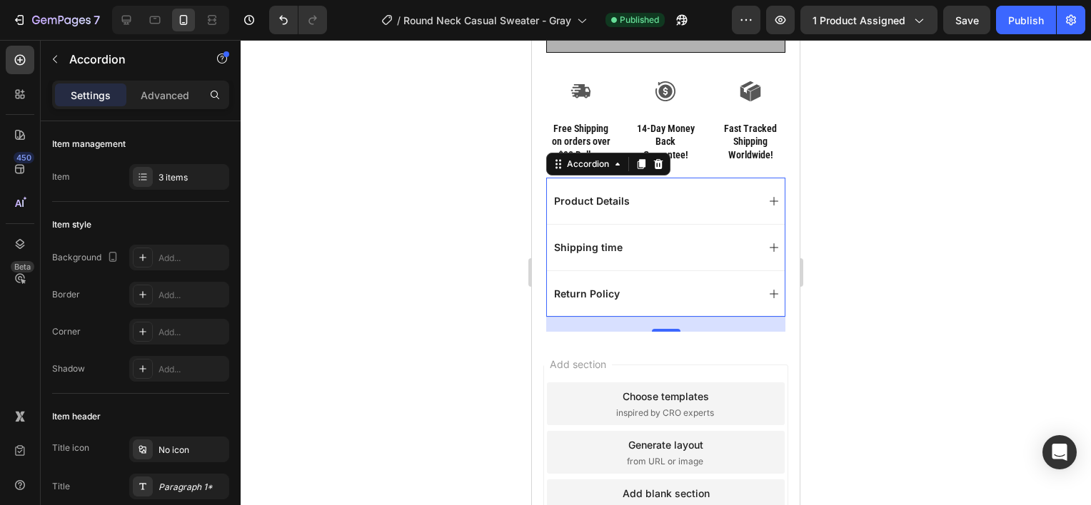
click at [668, 193] on div "Product Details" at bounding box center [654, 201] width 205 height 17
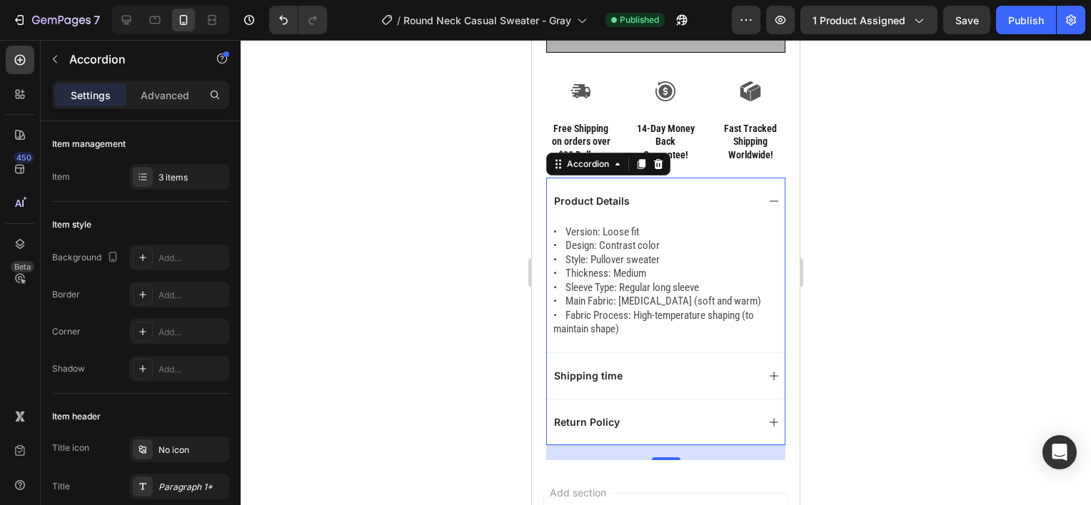
click at [674, 193] on div "Product Details" at bounding box center [654, 201] width 205 height 17
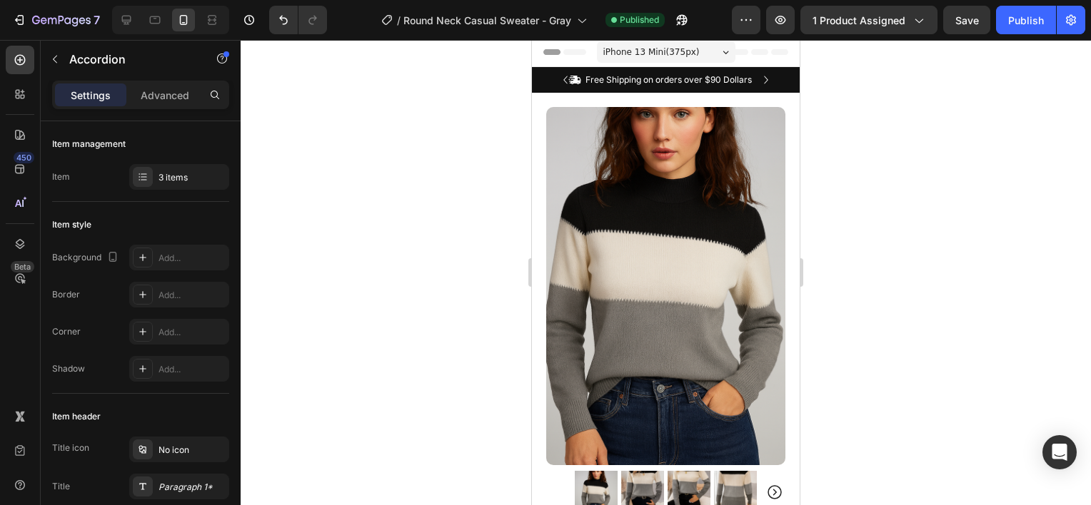
scroll to position [0, 0]
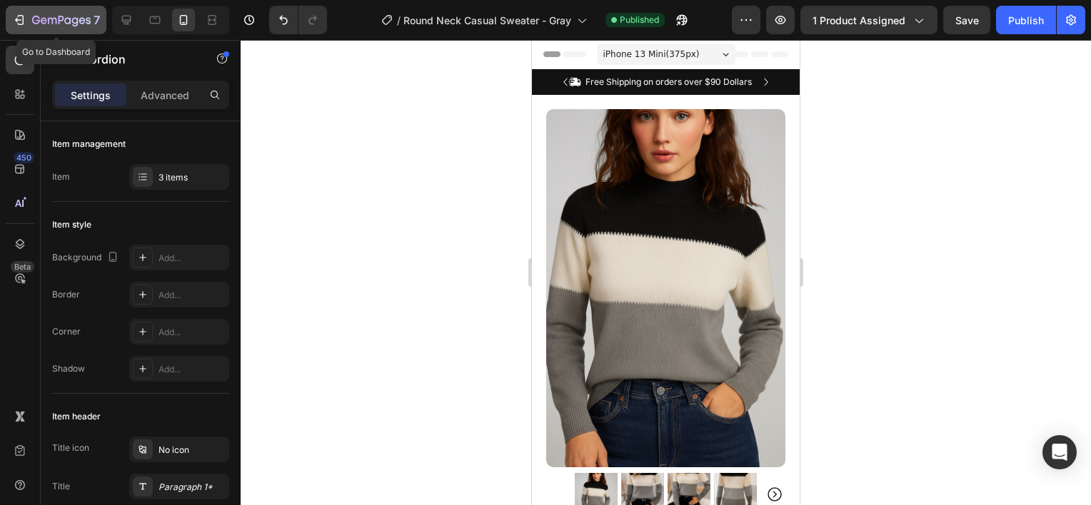
click at [10, 18] on button "7" at bounding box center [56, 20] width 101 height 29
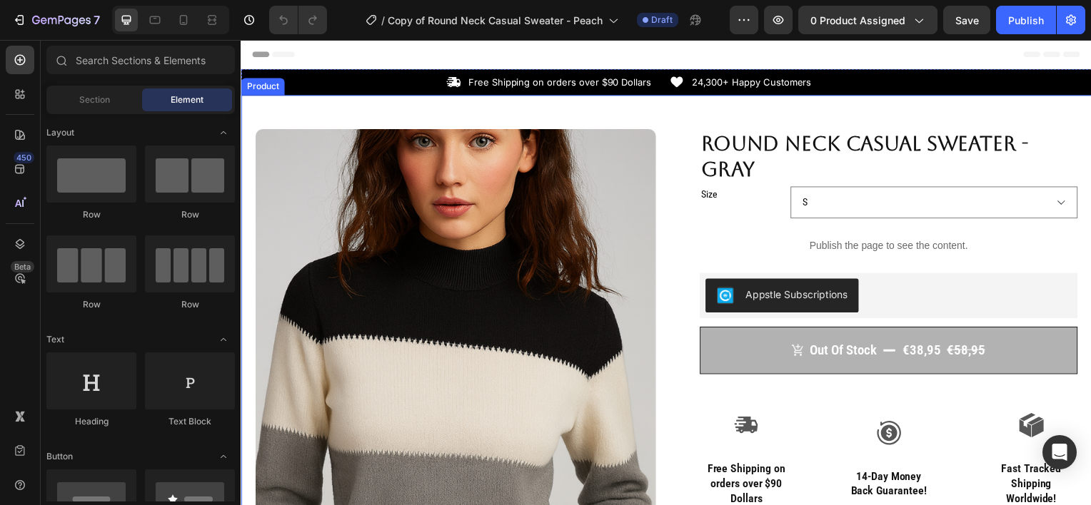
click at [361, 117] on div "Product Images Row Round Neck Casual Sweater - Gray Product Title Size S M L XL…" at bounding box center [669, 483] width 856 height 775
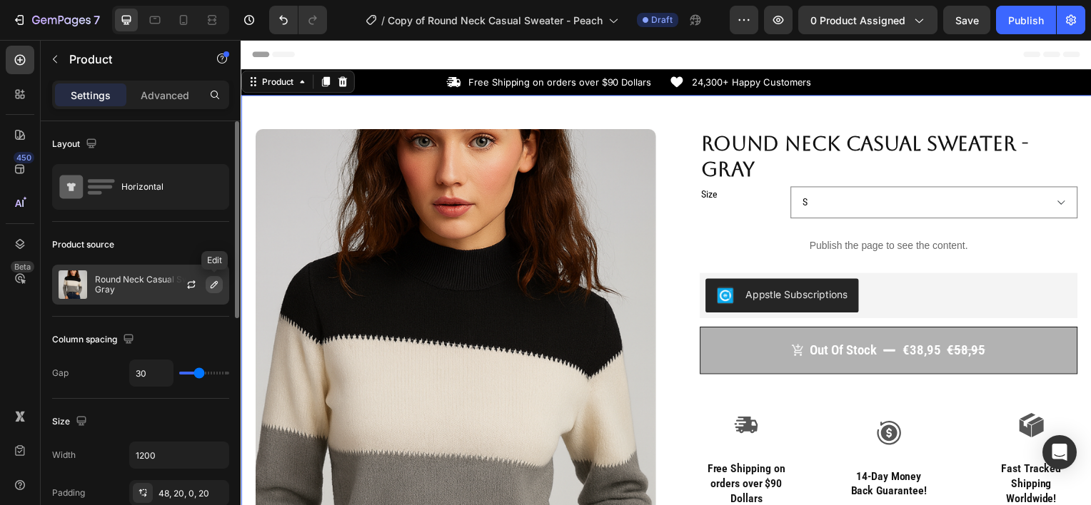
click at [216, 285] on icon "button" at bounding box center [213, 284] width 11 height 11
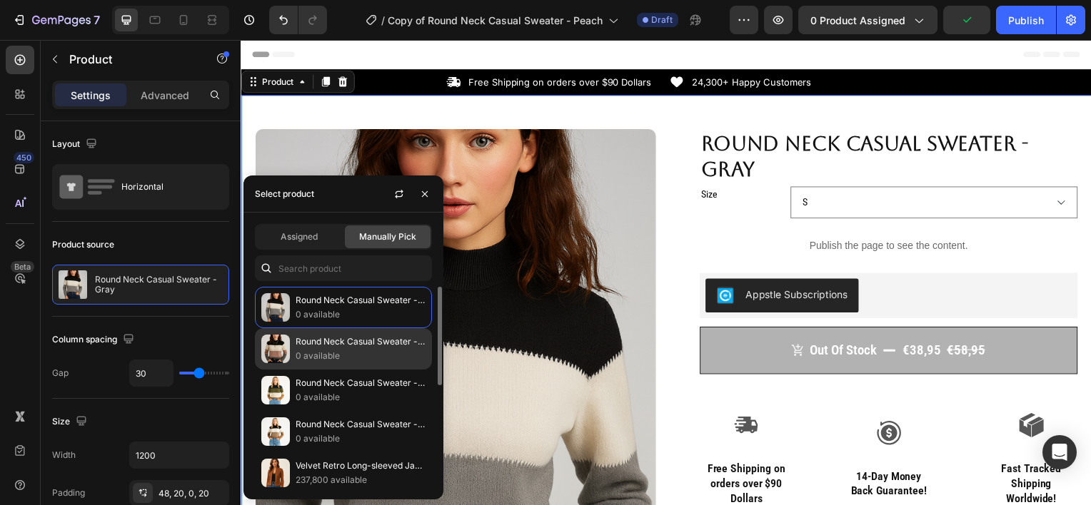
click at [360, 349] on p "0 available" at bounding box center [360, 356] width 130 height 14
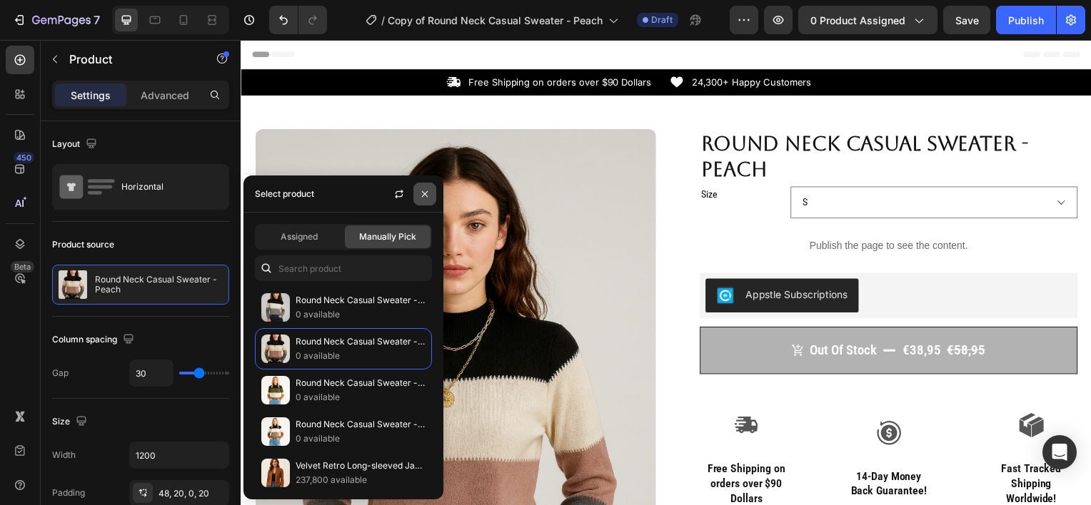
drag, startPoint x: 420, startPoint y: 195, endPoint x: 247, endPoint y: 187, distance: 172.9
click at [420, 195] on icon "button" at bounding box center [424, 193] width 11 height 11
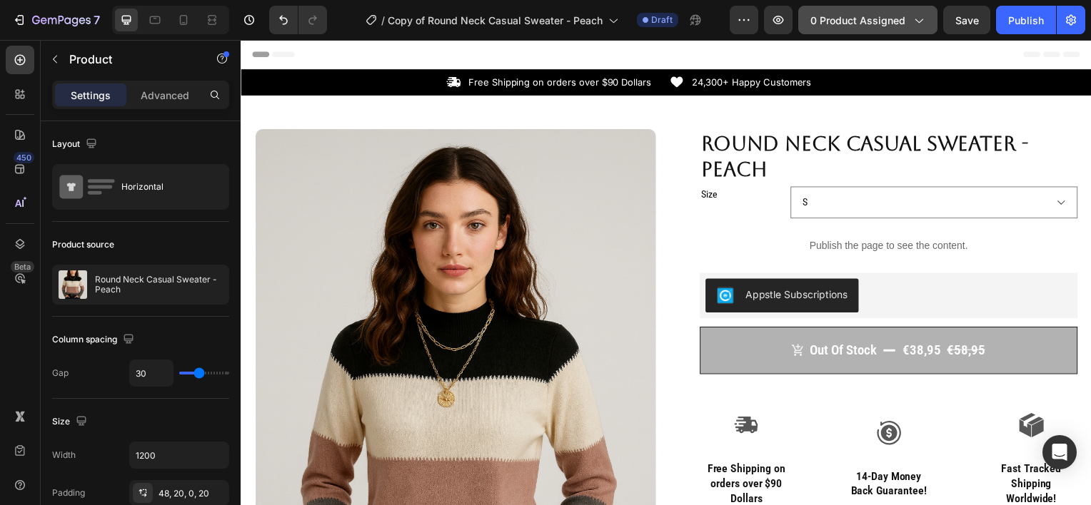
click at [879, 14] on span "0 product assigned" at bounding box center [857, 20] width 95 height 15
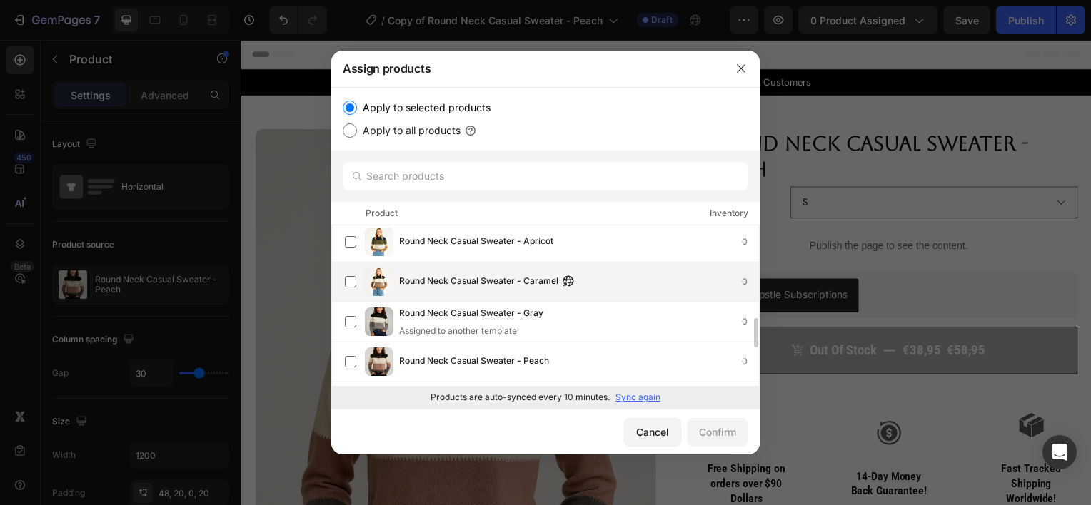
scroll to position [565, 0]
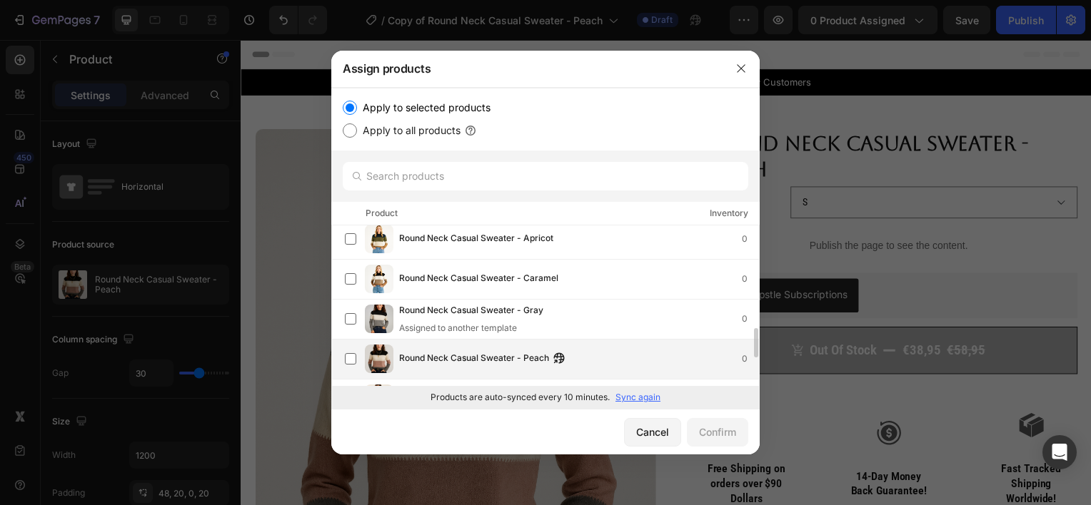
click at [445, 356] on span "Round Neck Casual Sweater - Peach" at bounding box center [474, 359] width 150 height 16
click at [699, 432] on div "Confirm" at bounding box center [717, 432] width 37 height 15
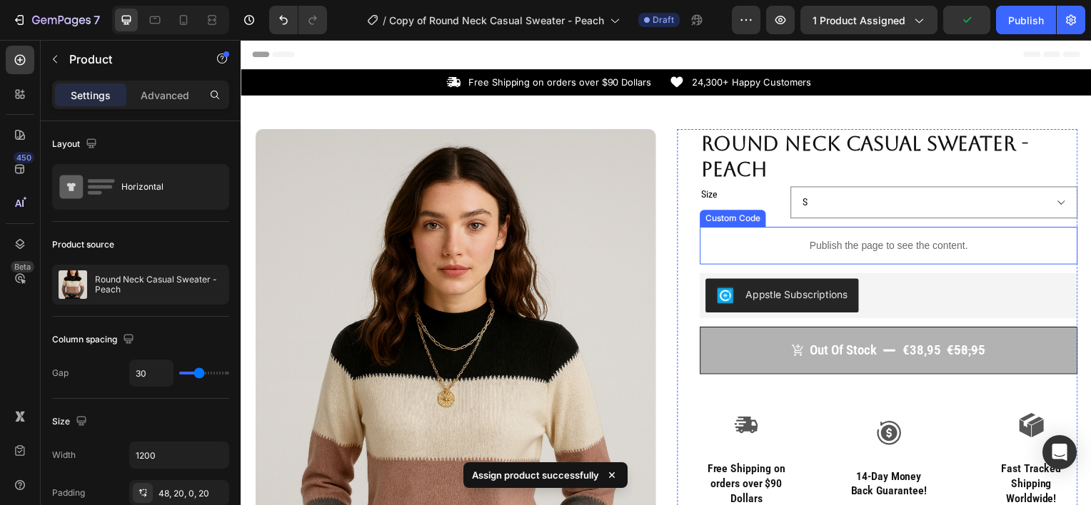
click at [811, 253] on p "Publish the page to see the content." at bounding box center [892, 247] width 380 height 15
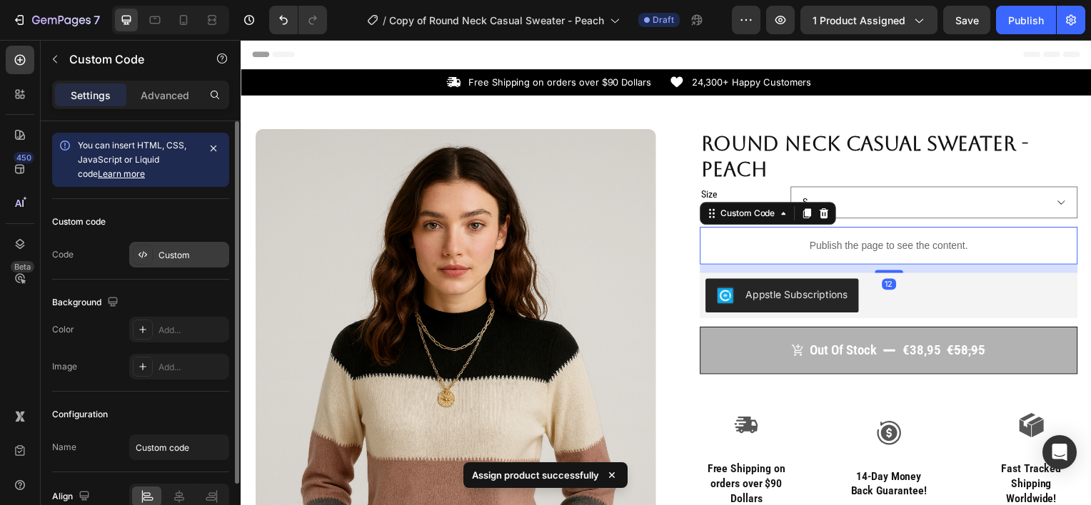
click at [173, 260] on div "Custom" at bounding box center [191, 255] width 67 height 13
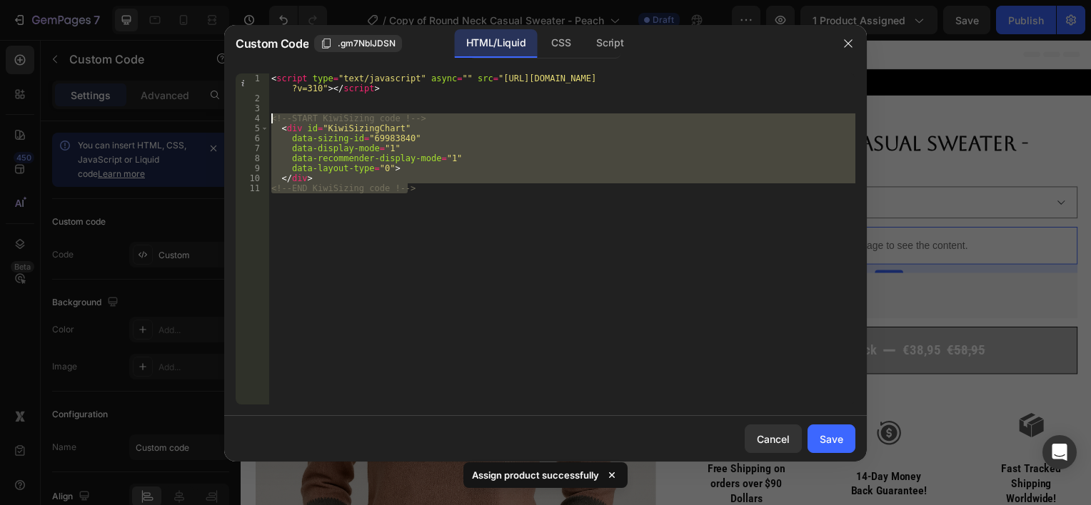
drag, startPoint x: 430, startPoint y: 192, endPoint x: 268, endPoint y: 120, distance: 177.3
click at [268, 120] on div "<!-- END KiwiSizing code !--> 1 2 3 4 5 6 7 8 9 10 11 < script type = "text/jav…" at bounding box center [545, 239] width 619 height 331
type textarea "<!-- START KiwiSizing code !--> <div id="KiwiSizingChart""
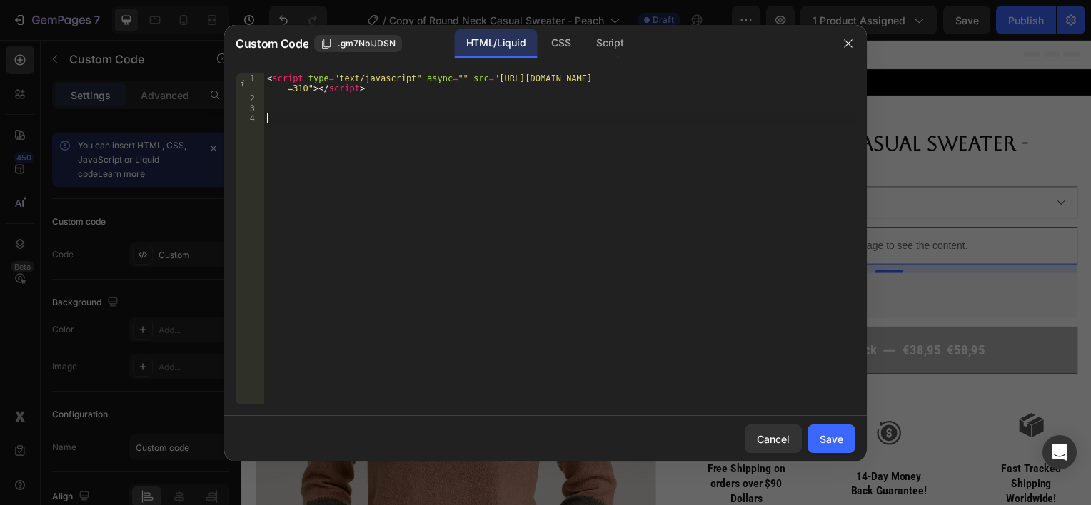
click at [273, 122] on div "< script type = "text/javascript" async = "" src = "[URL][DOMAIN_NAME] =310" > …" at bounding box center [559, 254] width 591 height 361
paste textarea "<!-- END KiwiSizing code !-->"
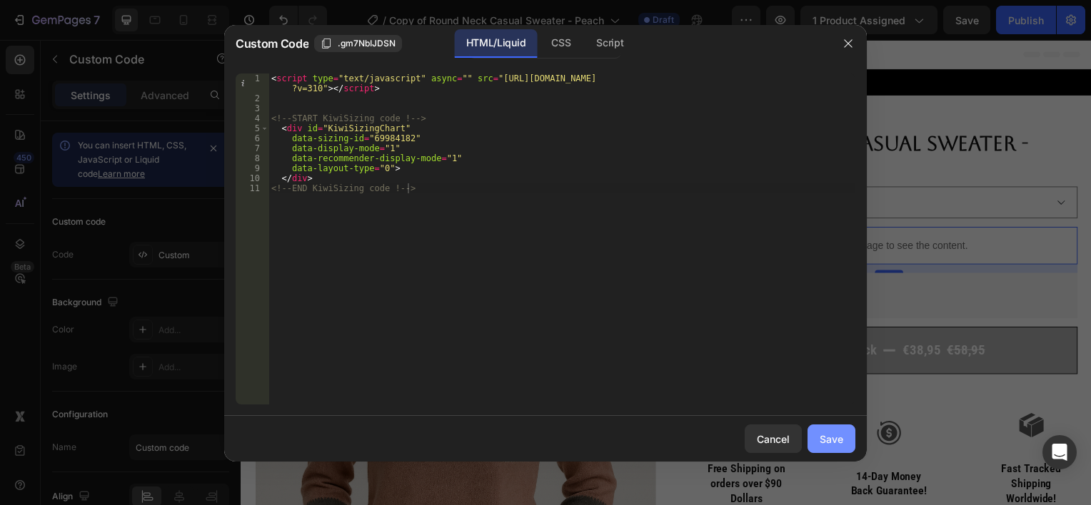
click at [832, 440] on div "Save" at bounding box center [831, 439] width 24 height 15
type textarea "</div> <!-- END KiwiSizing code !-->"
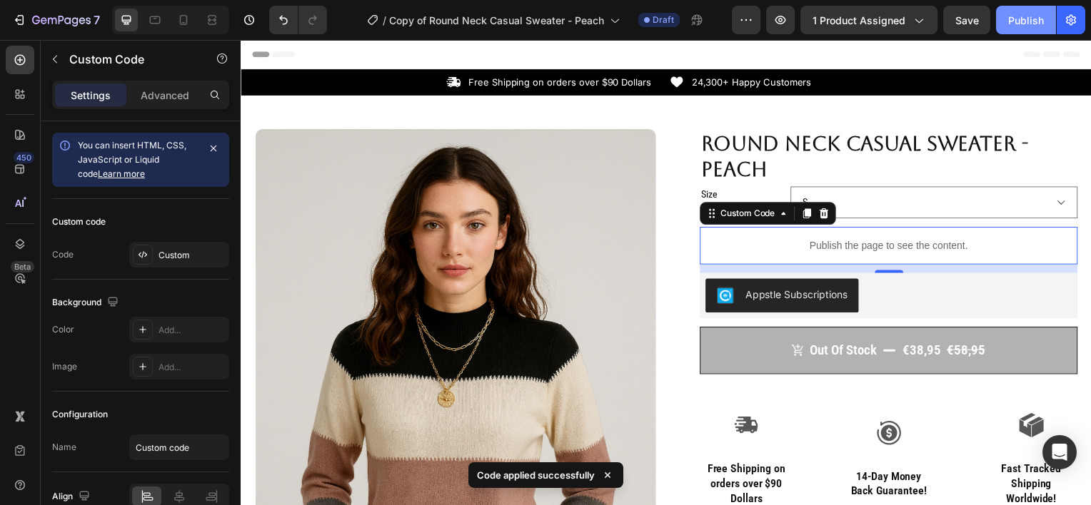
click at [1008, 26] on button "Publish" at bounding box center [1026, 20] width 60 height 29
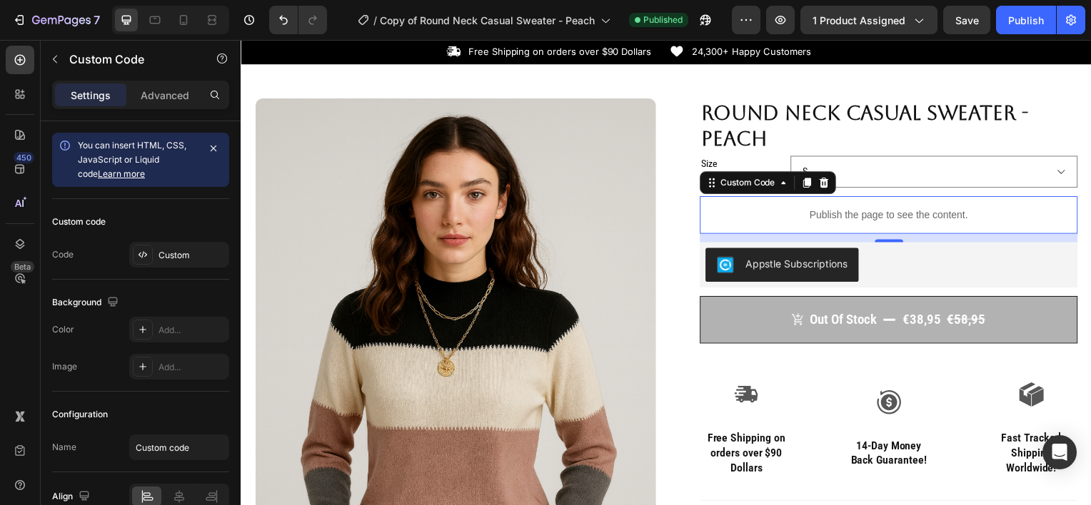
scroll to position [0, 0]
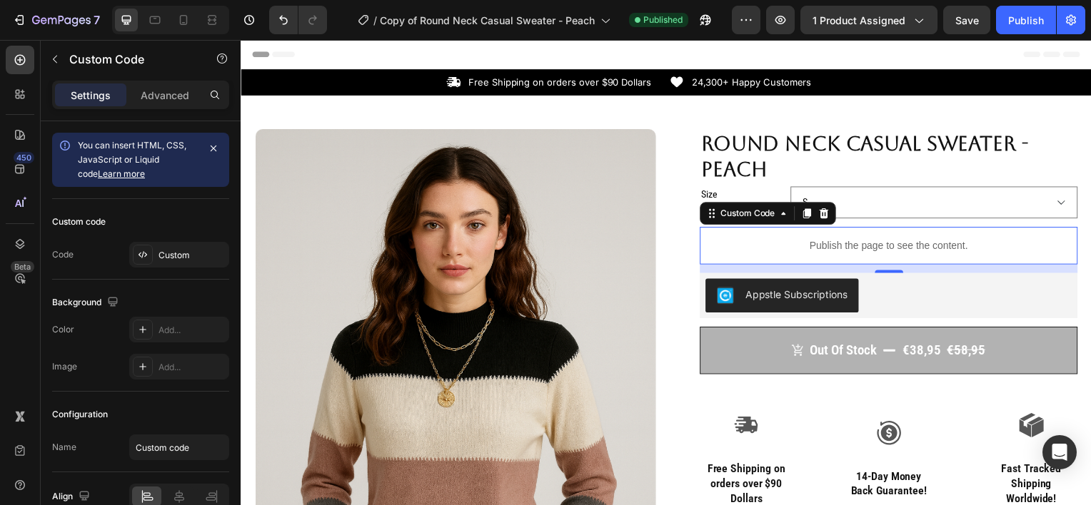
click at [878, 258] on div "Publish the page to see the content." at bounding box center [892, 247] width 380 height 38
click at [1016, 8] on button "Publish" at bounding box center [1026, 20] width 60 height 29
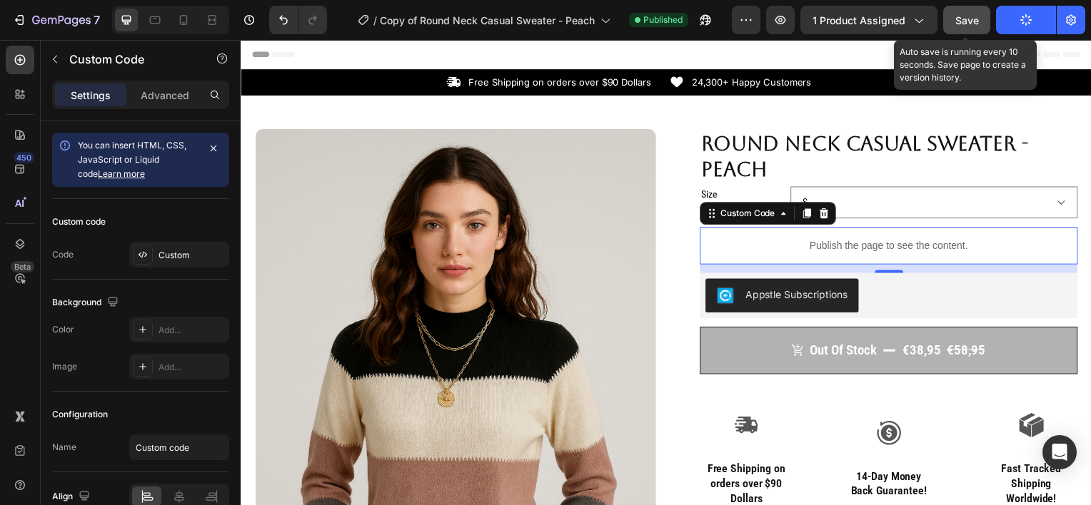
click at [965, 25] on span "Save" at bounding box center [967, 20] width 24 height 12
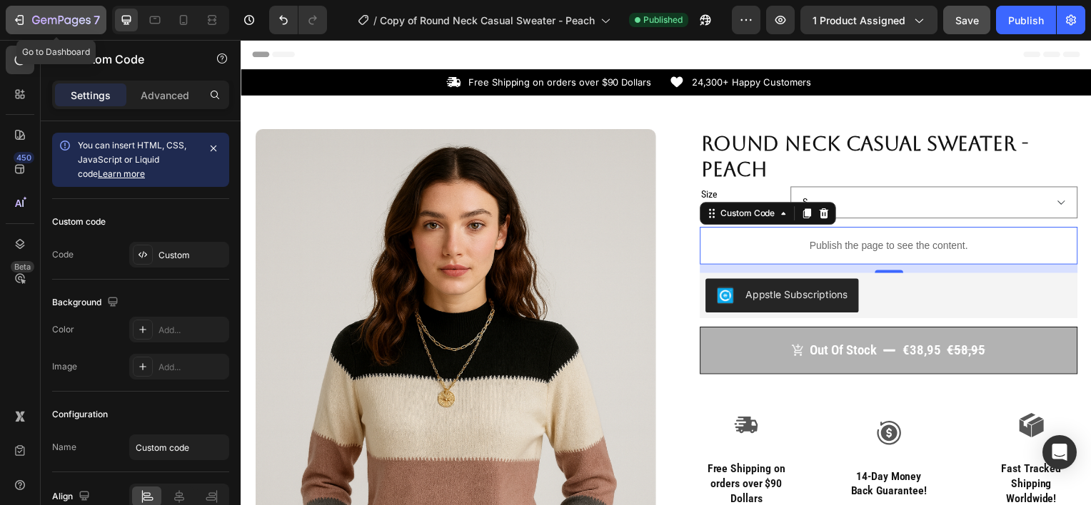
click at [77, 11] on div "7" at bounding box center [66, 19] width 68 height 17
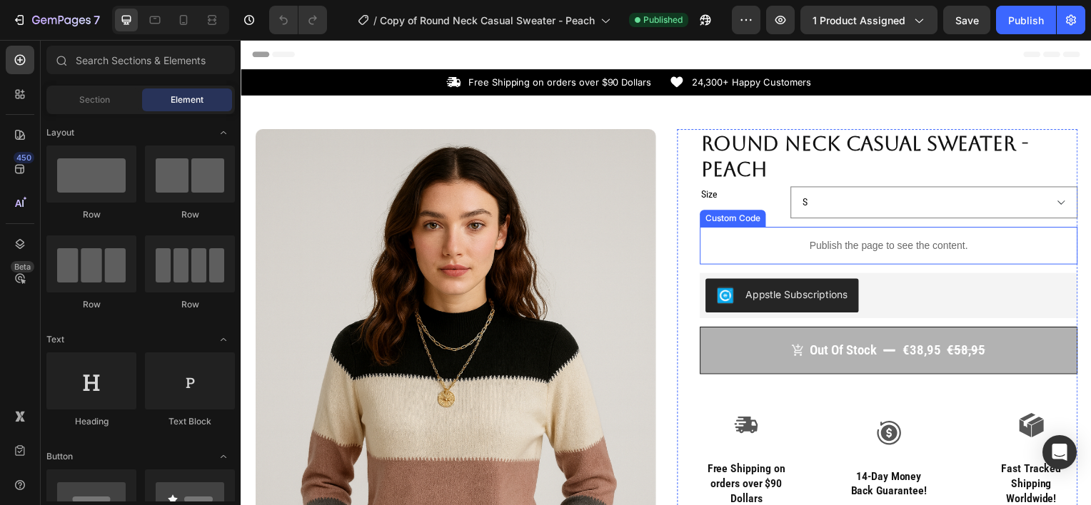
click at [794, 247] on p "Publish the page to see the content." at bounding box center [892, 247] width 380 height 15
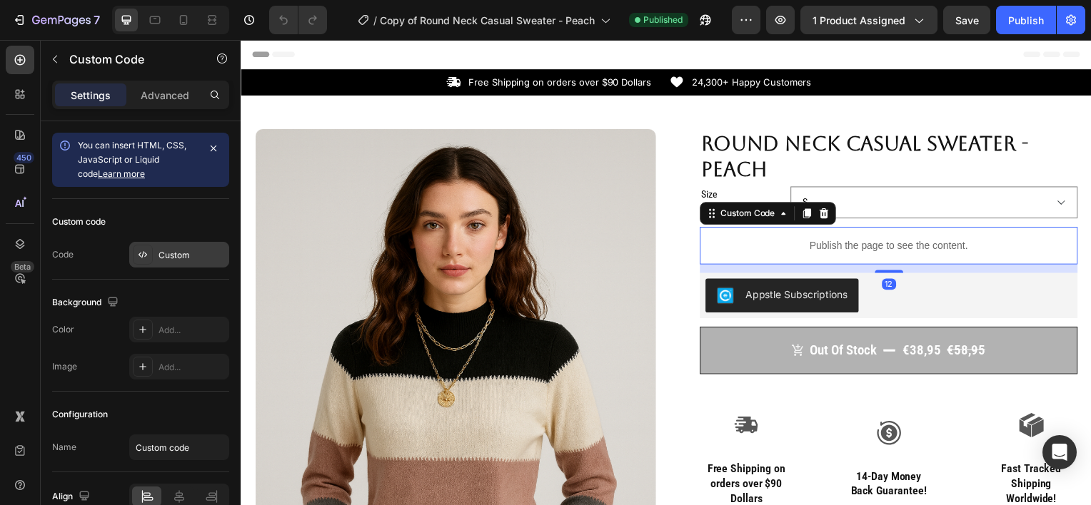
click at [152, 252] on div at bounding box center [143, 255] width 20 height 20
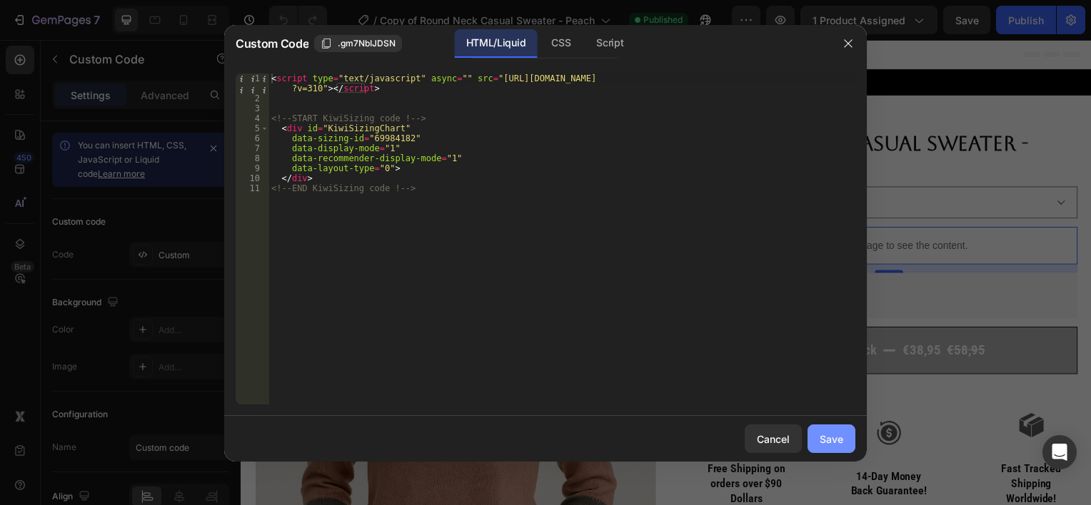
click at [836, 442] on div "Save" at bounding box center [831, 439] width 24 height 15
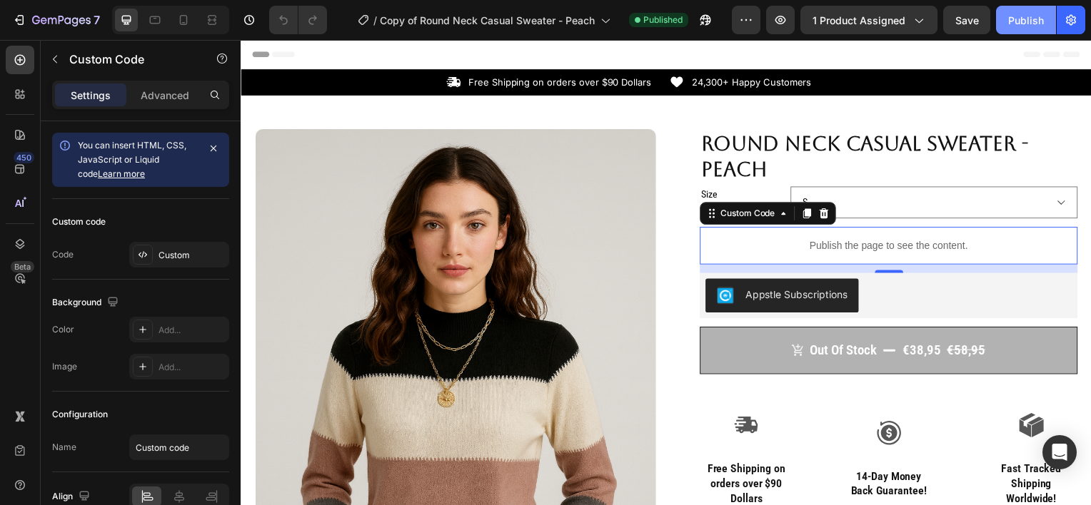
click at [1028, 33] on button "Publish" at bounding box center [1026, 20] width 60 height 29
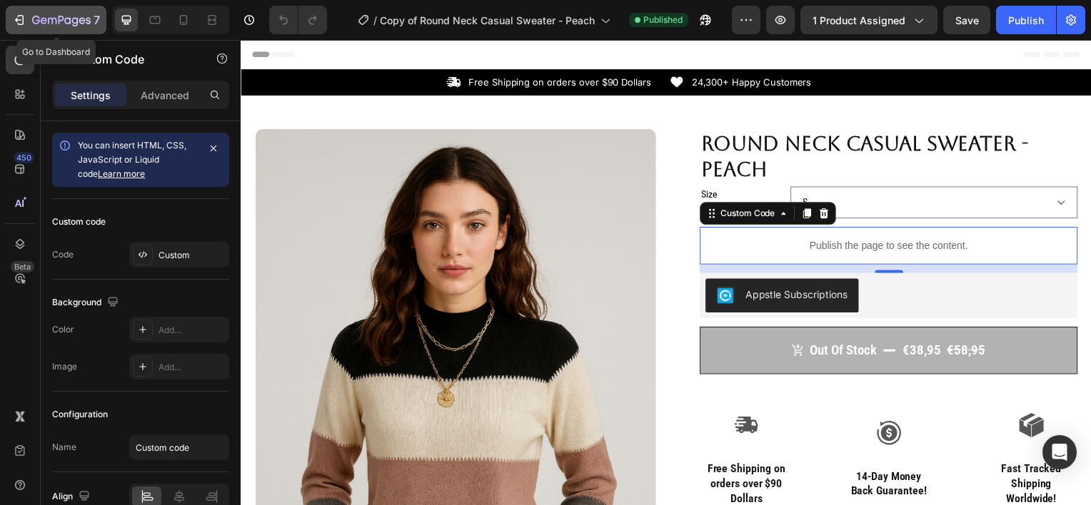
click at [67, 15] on icon "button" at bounding box center [61, 21] width 59 height 12
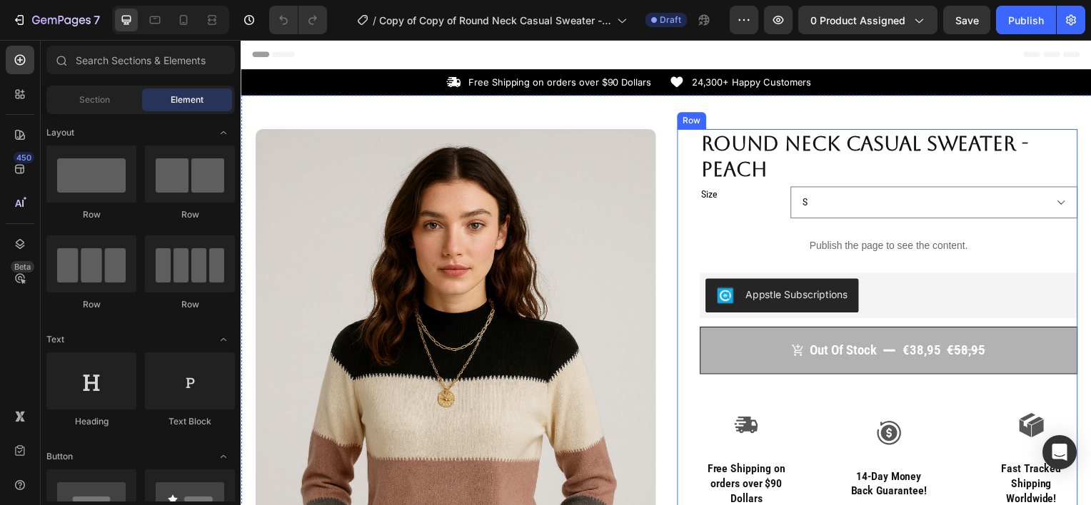
click at [827, 264] on div "Publish the page to see the content." at bounding box center [892, 247] width 380 height 38
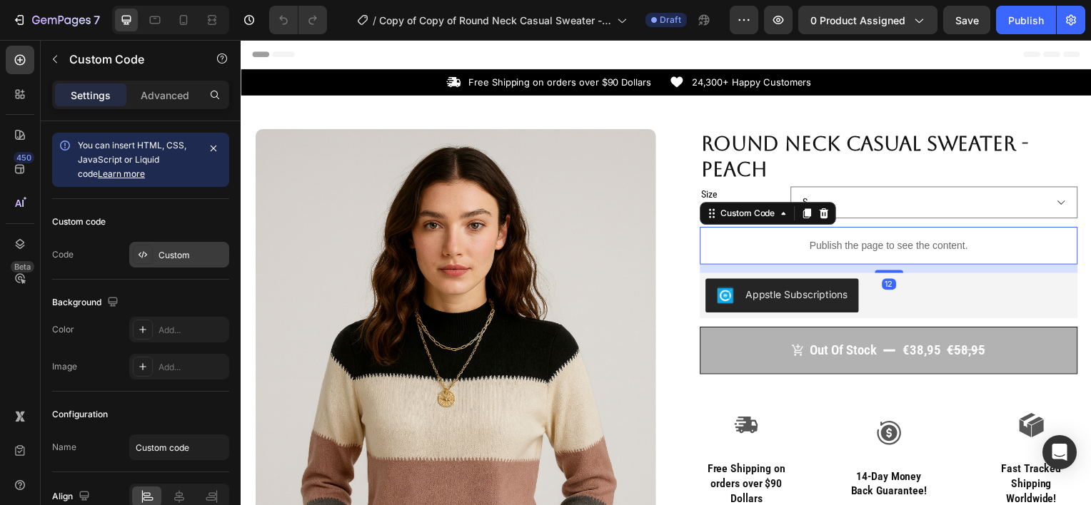
click at [167, 257] on div "Custom" at bounding box center [191, 255] width 67 height 13
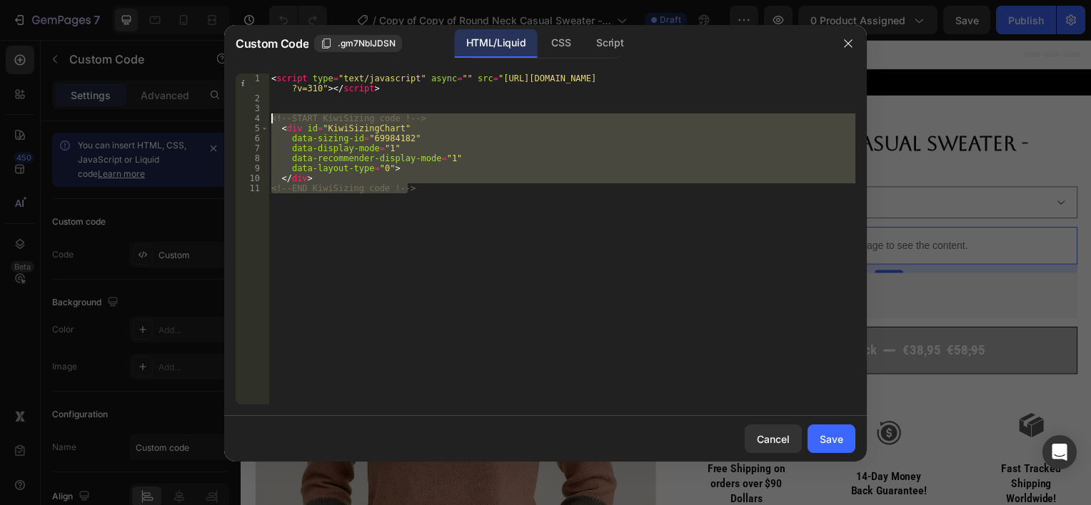
drag, startPoint x: 420, startPoint y: 201, endPoint x: 271, endPoint y: 117, distance: 170.3
click at [271, 117] on div "< script type = "text/javascript" async = "" src = "[URL][DOMAIN_NAME] ?v=310" …" at bounding box center [561, 254] width 587 height 361
type textarea "<!-- START KiwiSizing code !--> <div id="KiwiSizingChart""
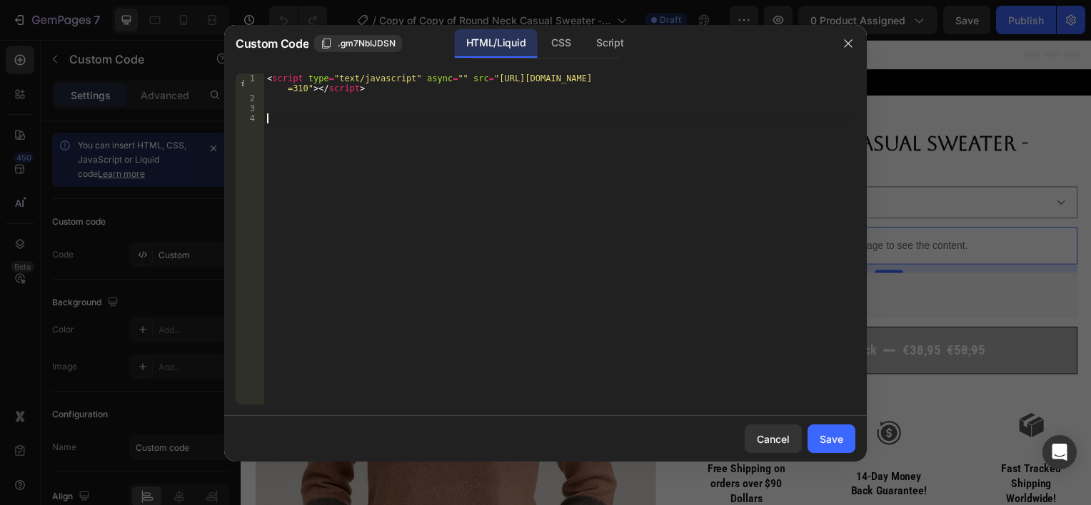
click at [277, 117] on div "< script type = "text/javascript" async = "" src = "[URL][DOMAIN_NAME] =310" > …" at bounding box center [559, 254] width 591 height 361
paste textarea "<!-- END KiwiSizing code !-->"
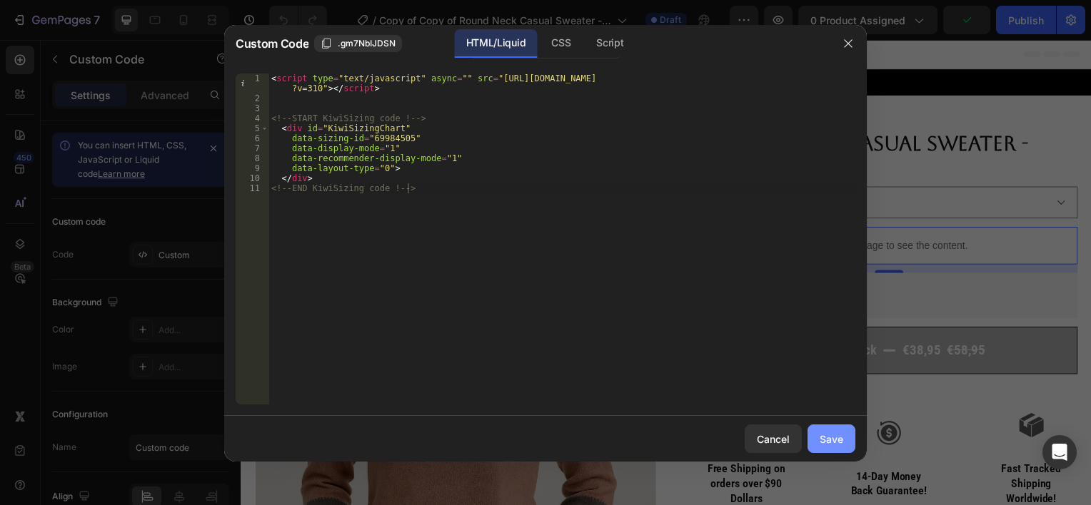
click at [819, 442] on div "Save" at bounding box center [831, 439] width 24 height 15
type textarea "</div> <!-- END KiwiSizing code !-->"
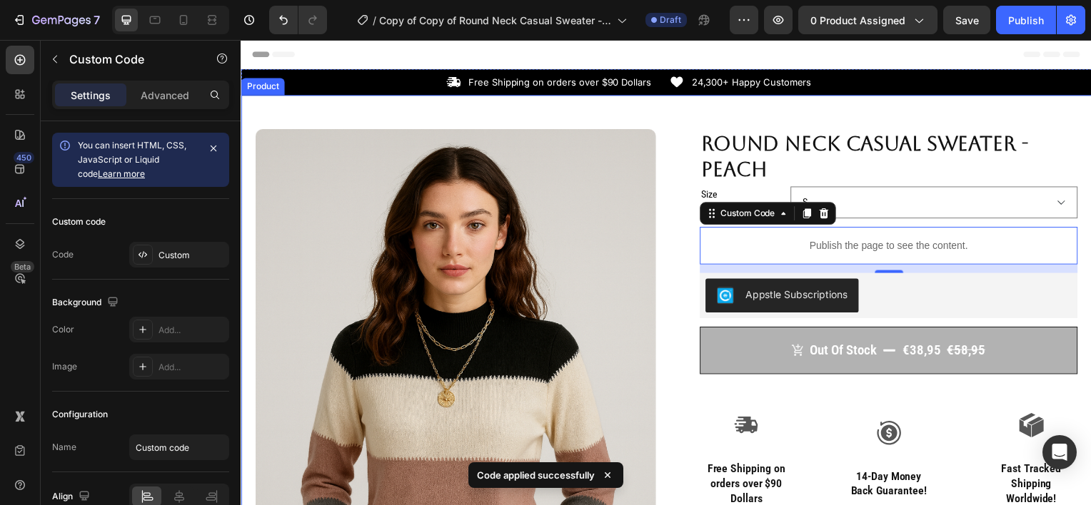
click at [412, 117] on div "Product Images Row Round Neck Casual Sweater - Peach Product Title Size S M L X…" at bounding box center [669, 483] width 856 height 775
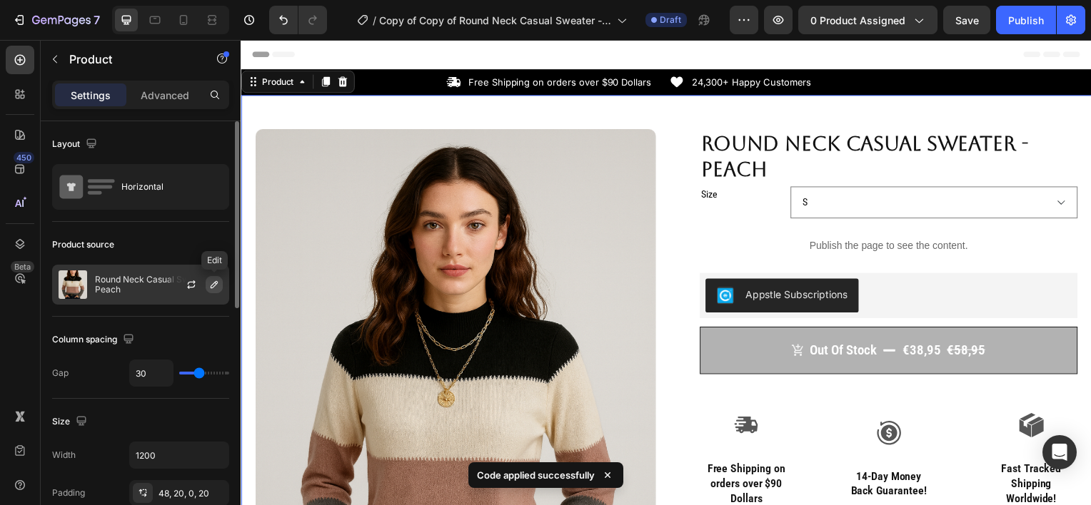
click at [218, 285] on icon "button" at bounding box center [213, 284] width 11 height 11
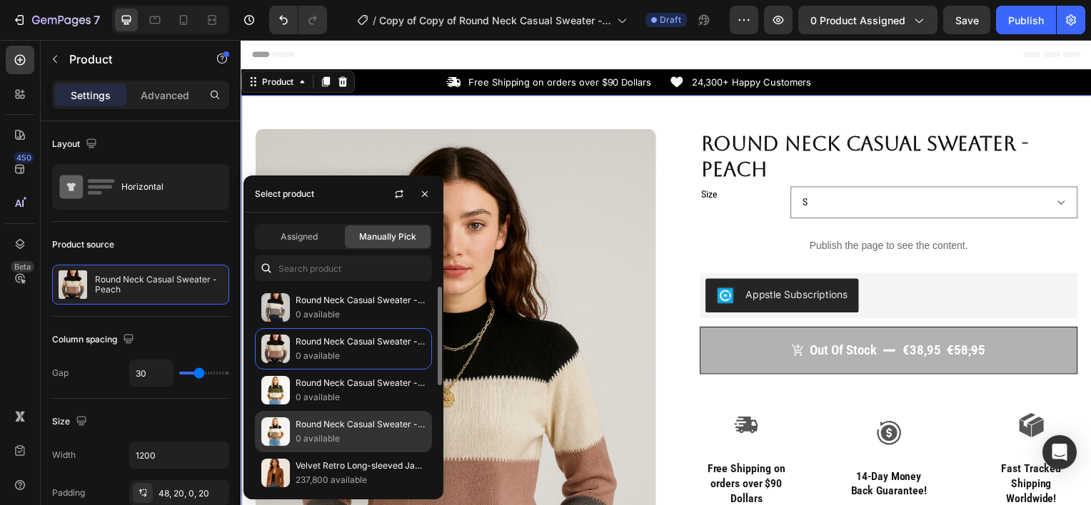
click at [338, 434] on p "0 available" at bounding box center [360, 439] width 130 height 14
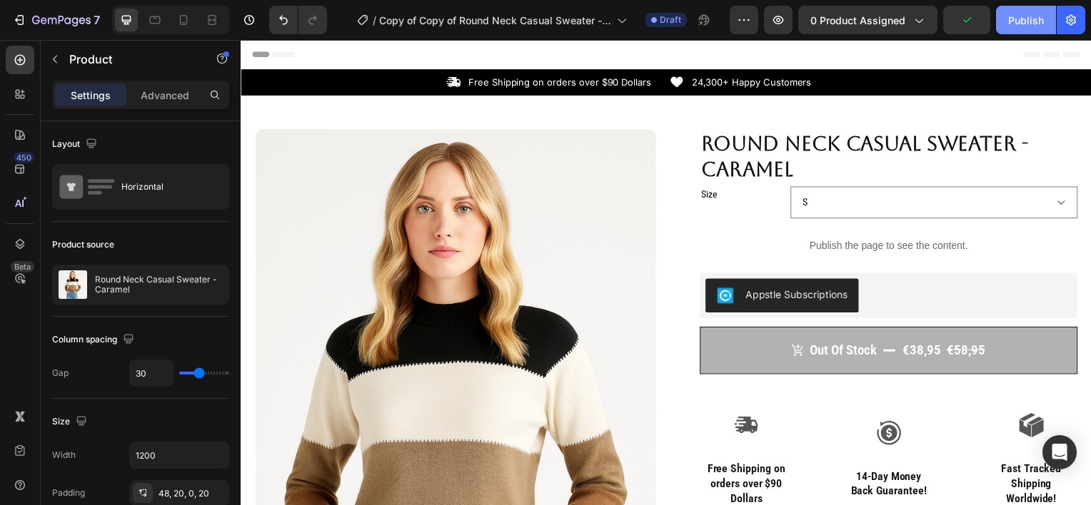
click at [1022, 26] on div "Publish" at bounding box center [1026, 20] width 36 height 15
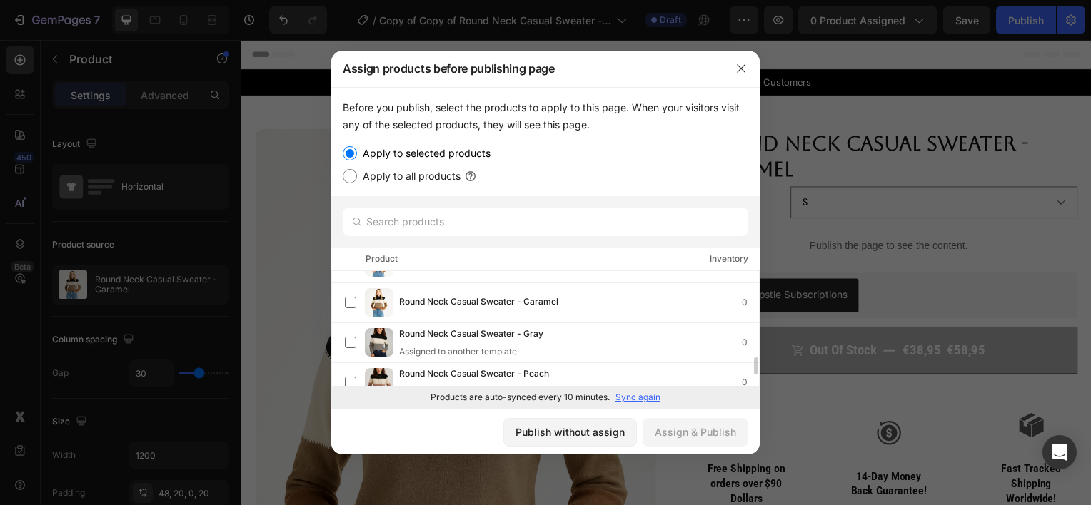
scroll to position [588, 0]
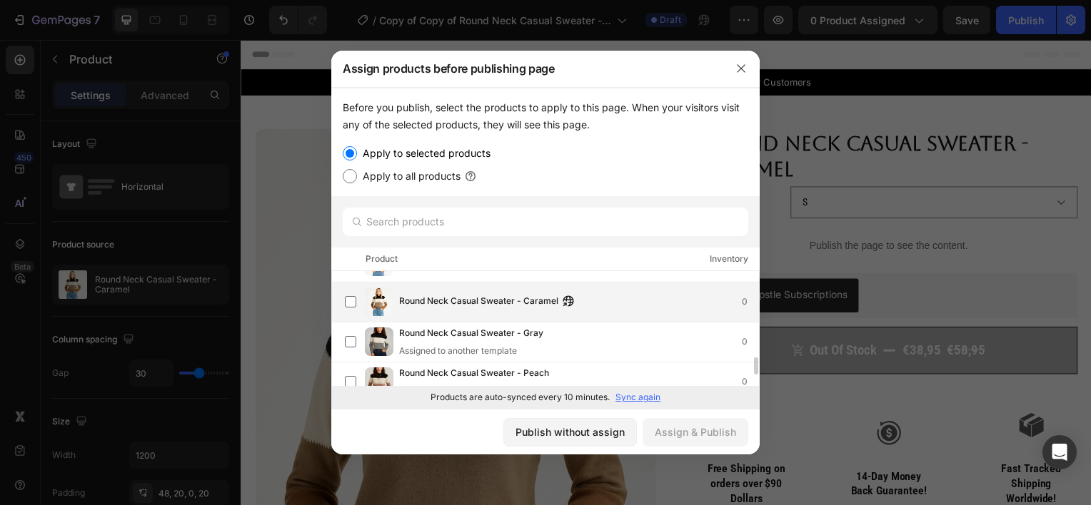
click at [422, 294] on span "Round Neck Casual Sweater - Caramel" at bounding box center [478, 302] width 159 height 16
click at [688, 430] on div "Assign & Publish" at bounding box center [694, 432] width 81 height 15
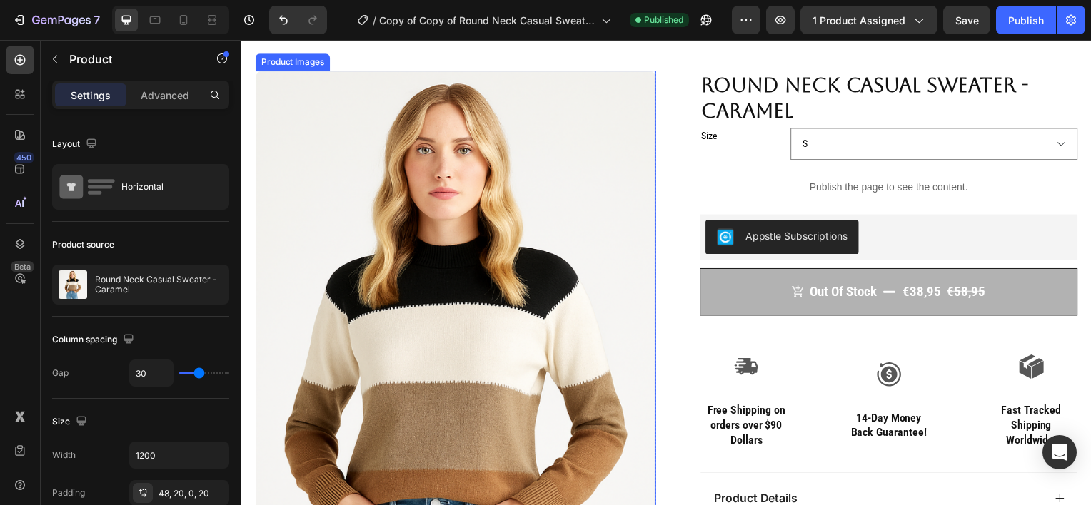
scroll to position [60, 0]
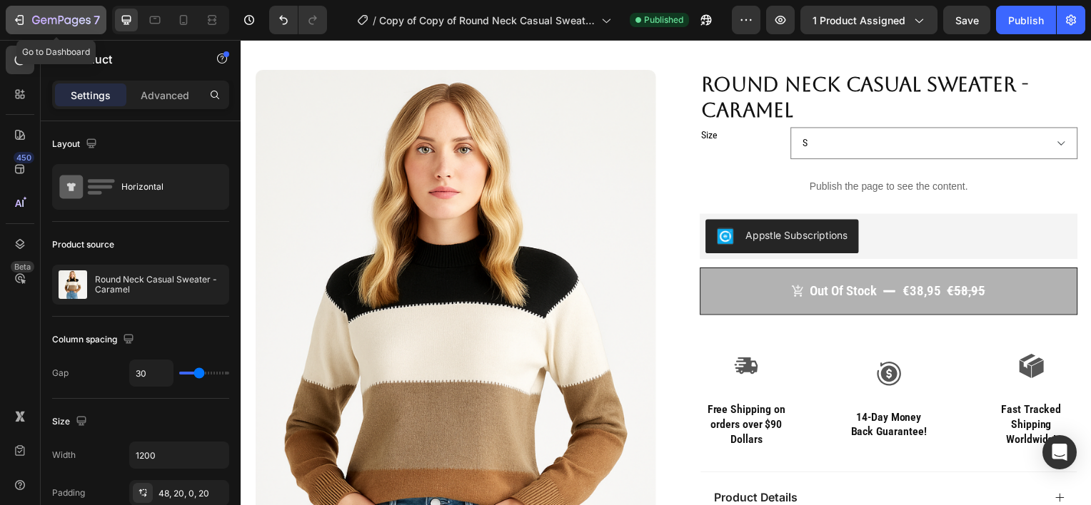
click at [65, 11] on div "7" at bounding box center [66, 19] width 68 height 17
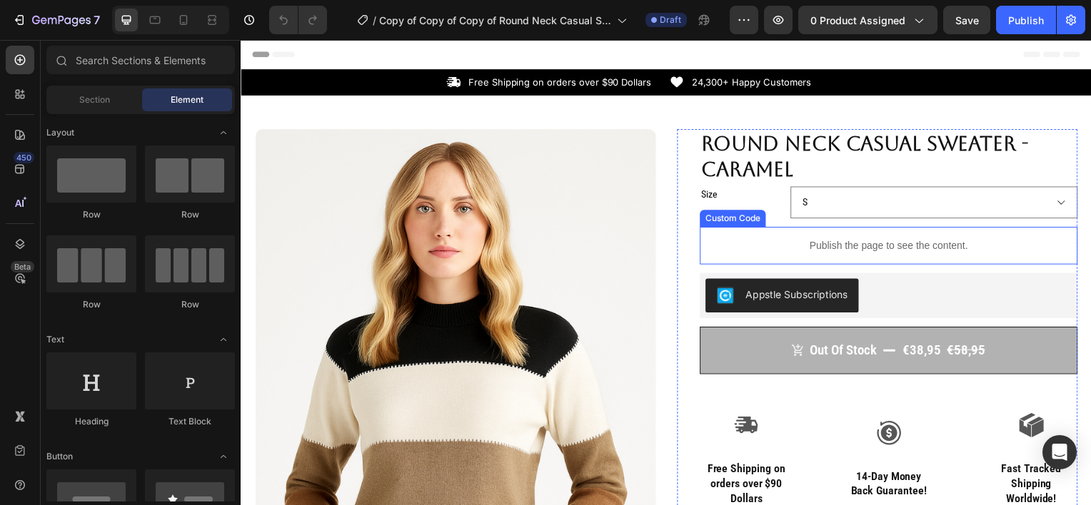
click at [859, 256] on div "Publish the page to see the content." at bounding box center [892, 247] width 380 height 38
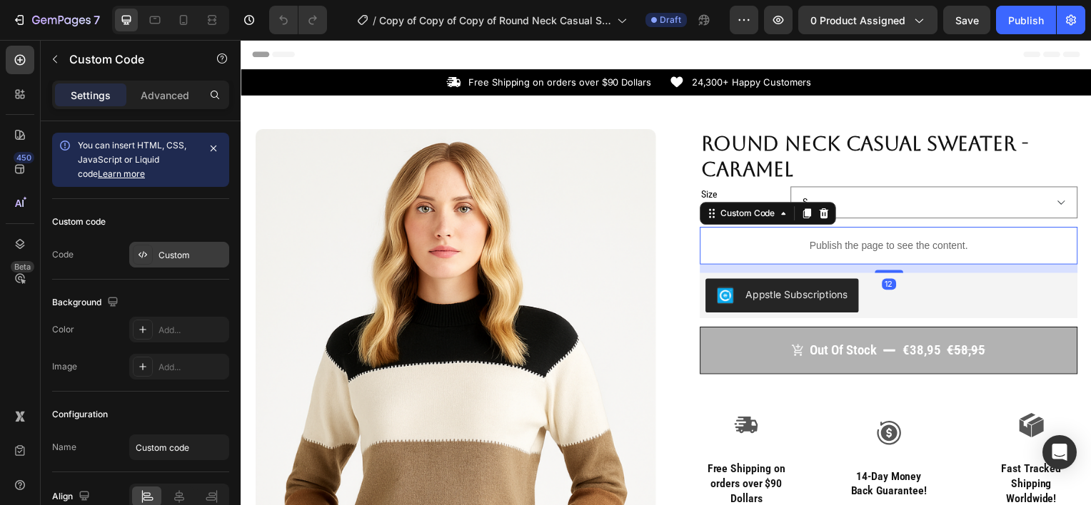
click at [183, 255] on div "Custom" at bounding box center [191, 255] width 67 height 13
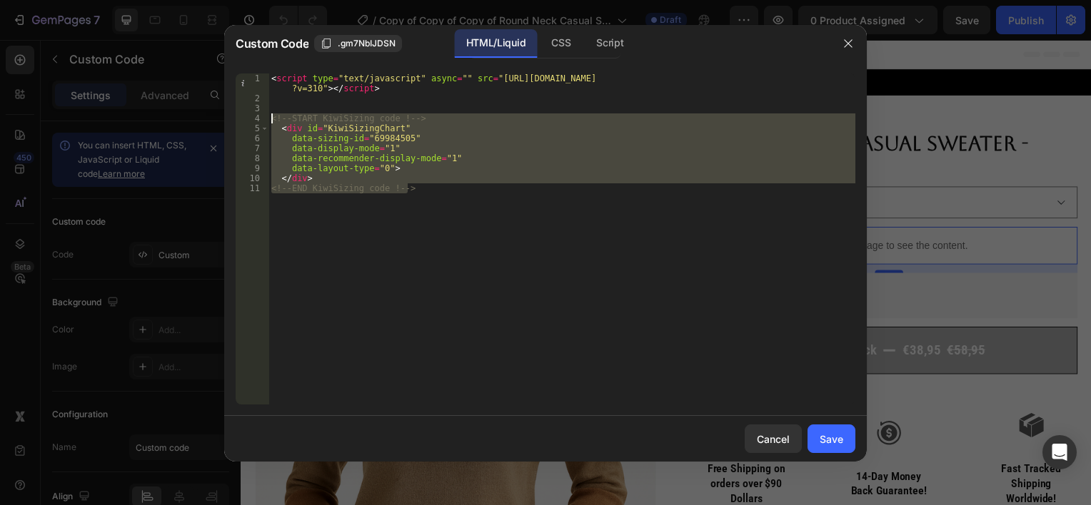
drag, startPoint x: 412, startPoint y: 188, endPoint x: 268, endPoint y: 117, distance: 160.2
click at [268, 117] on div "<!-- END KiwiSizing code !--> 1 2 3 4 5 6 7 8 9 10 11 < script type = "text/jav…" at bounding box center [545, 239] width 619 height 331
type textarea "<!-- START KiwiSizing code !--> <div id="KiwiSizingChart""
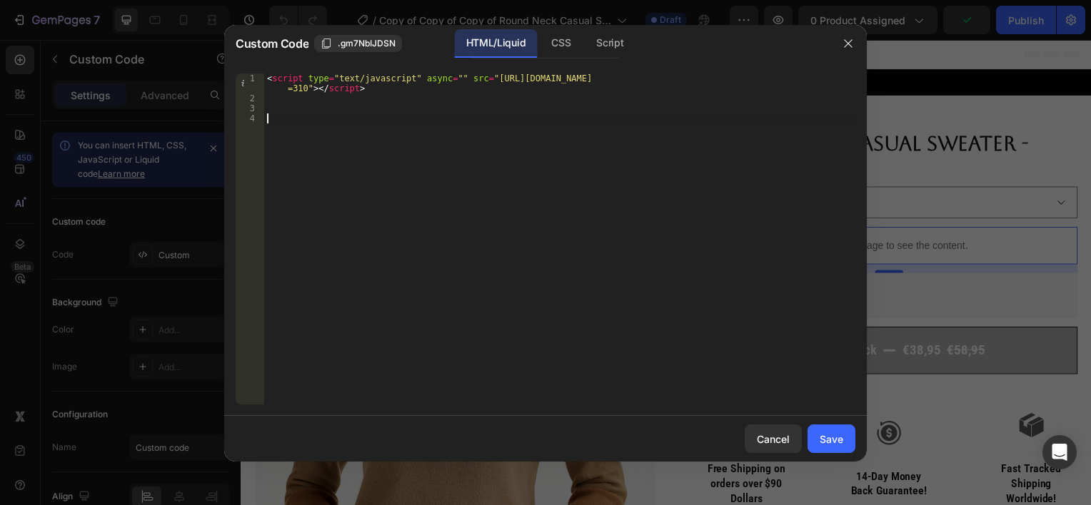
click at [275, 121] on div "< script type = "text/javascript" async = "" src = "[URL][DOMAIN_NAME] =310" > …" at bounding box center [559, 254] width 591 height 361
paste textarea "<!-- END KiwiSizing code !-->"
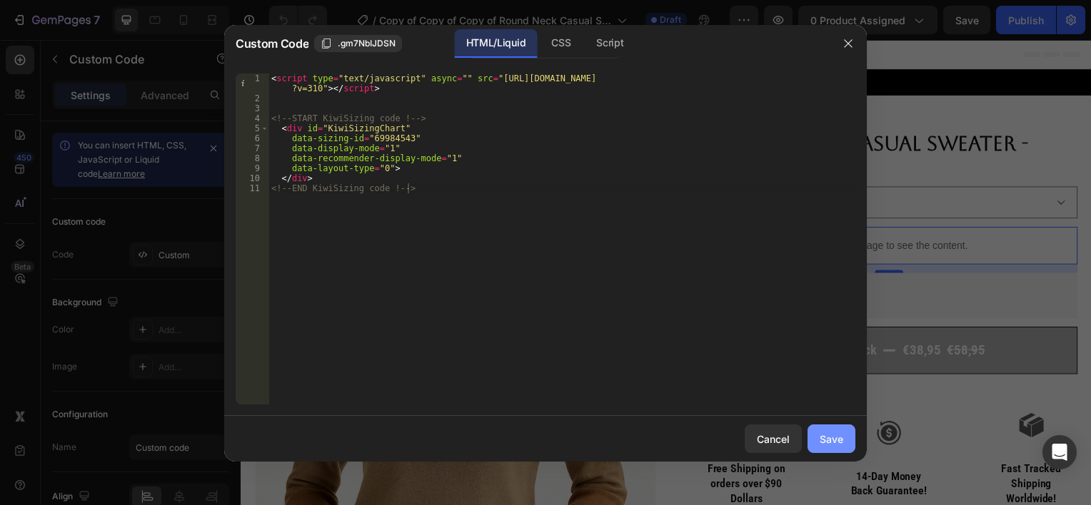
click at [837, 437] on div "Save" at bounding box center [831, 439] width 24 height 15
type textarea "</div> <!-- END KiwiSizing code !-->"
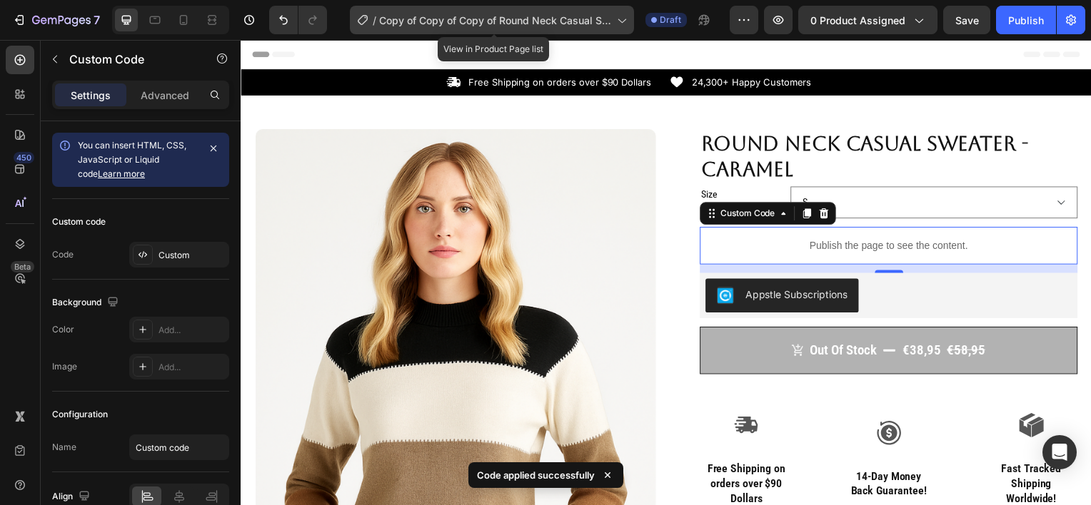
click at [554, 28] on div "/ Copy of Copy of Copy of Round Neck Casual Sweater - Apricot" at bounding box center [492, 20] width 284 height 29
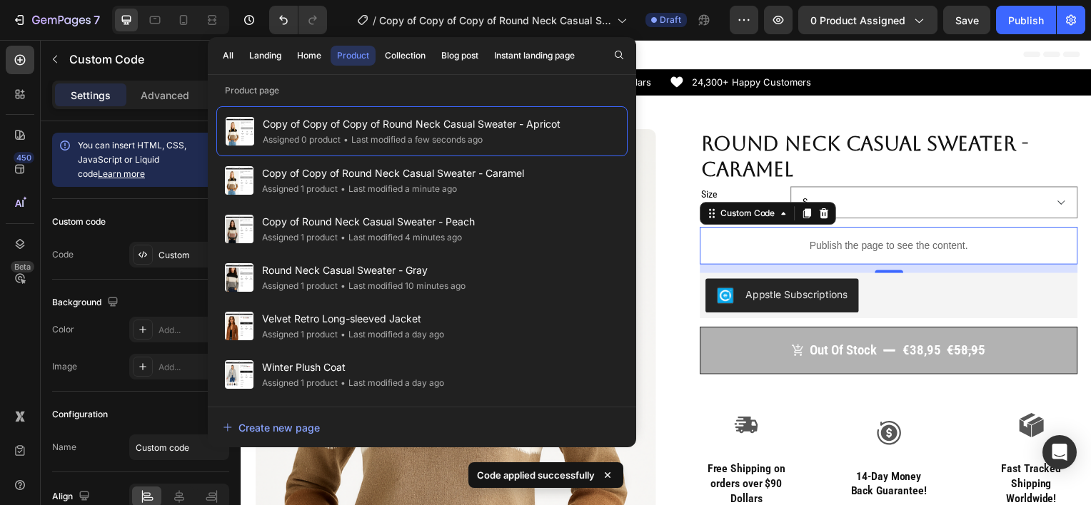
click at [725, 61] on div "Header" at bounding box center [669, 54] width 834 height 29
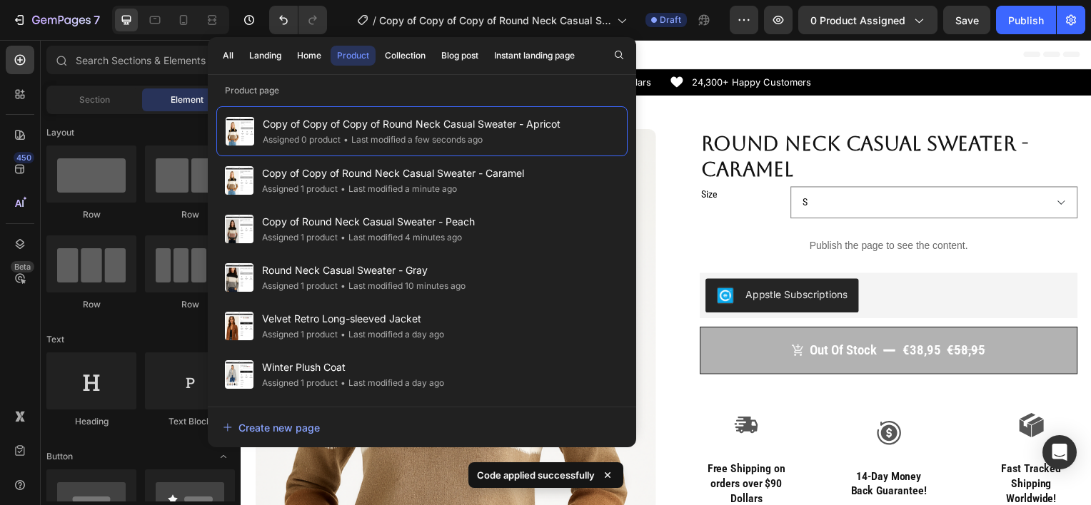
click at [657, 44] on div "Header" at bounding box center [669, 54] width 834 height 29
click at [796, 104] on div "Product Images Row Round Neck Casual Sweater - Caramel Product Title Size S M L…" at bounding box center [669, 483] width 856 height 775
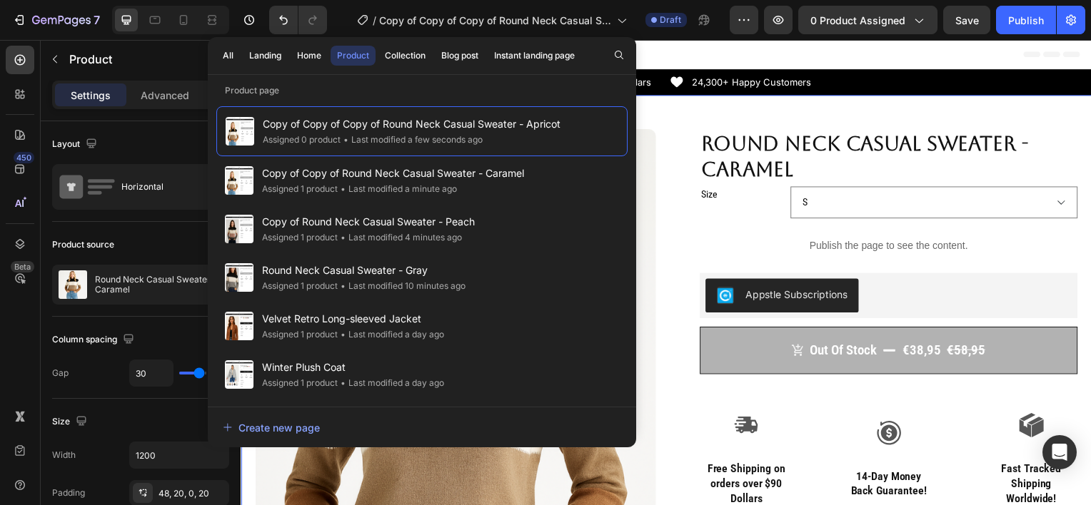
click at [169, 248] on div "Product source" at bounding box center [140, 244] width 177 height 23
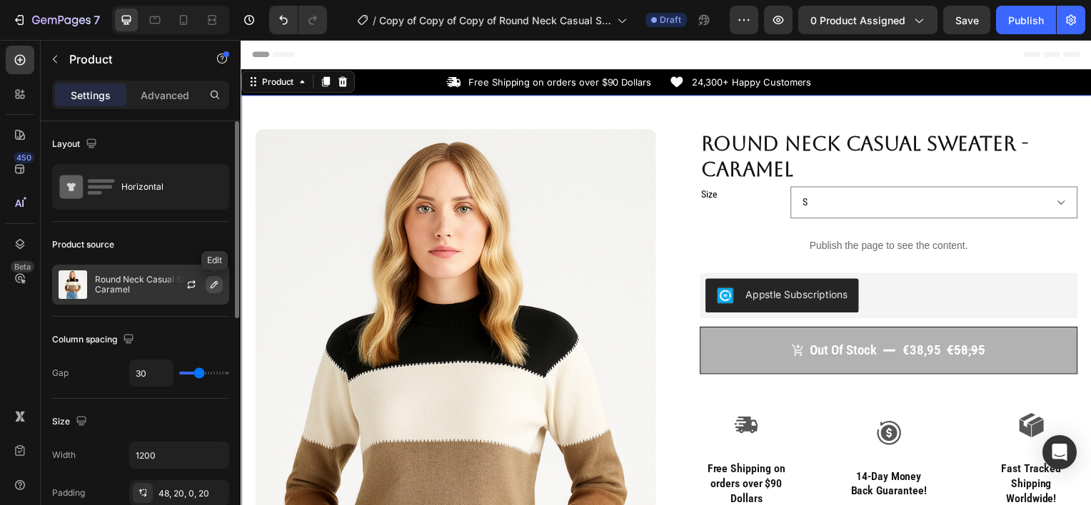
click at [217, 283] on icon "button" at bounding box center [214, 284] width 7 height 7
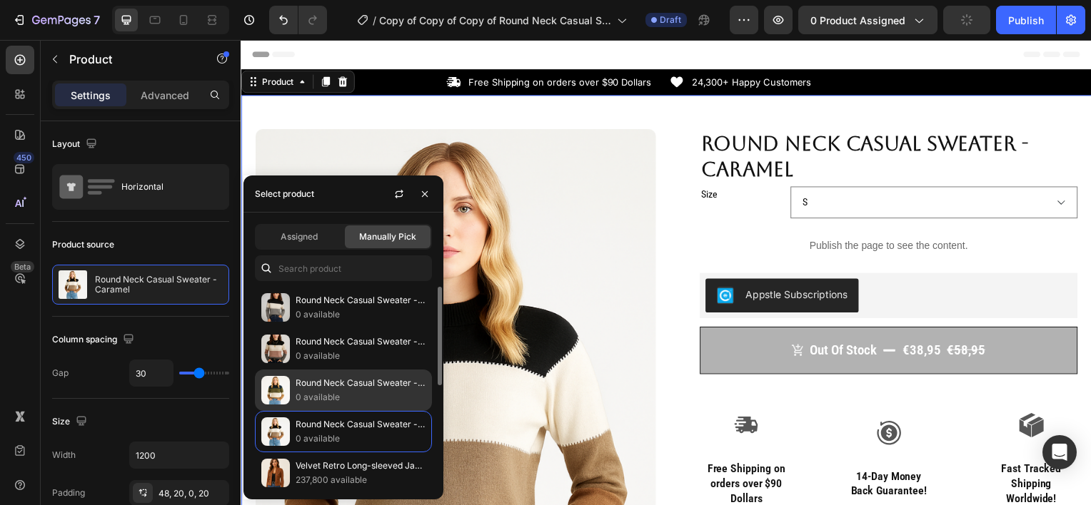
click at [363, 383] on p "Round Neck Casual Sweater - Apricot" at bounding box center [360, 383] width 130 height 14
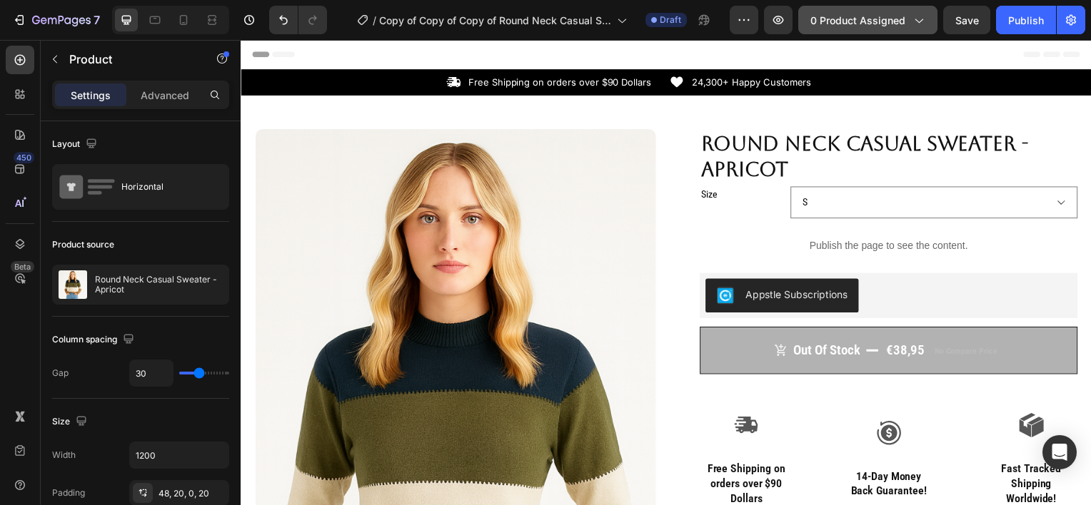
click at [877, 29] on button "0 product assigned" at bounding box center [867, 20] width 139 height 29
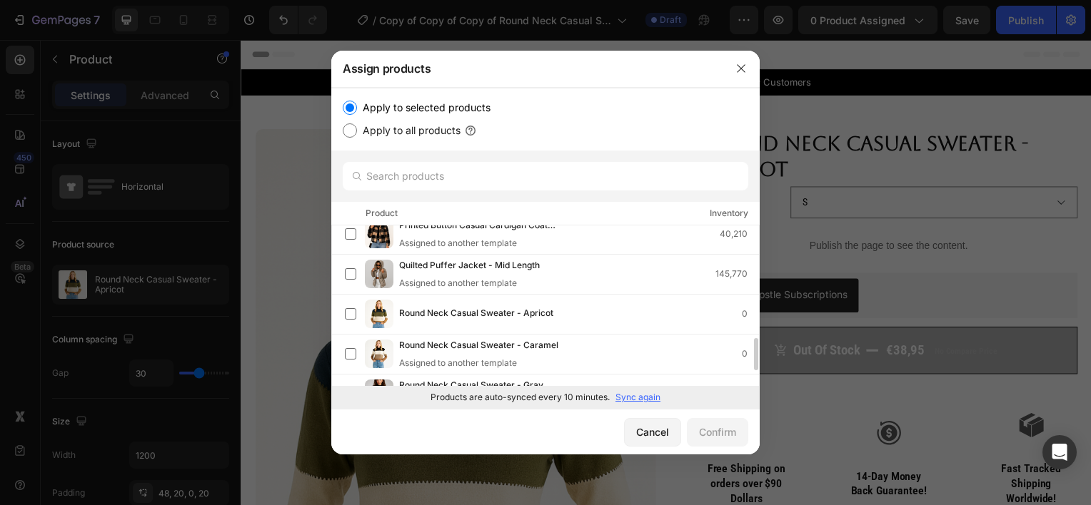
scroll to position [502, 0]
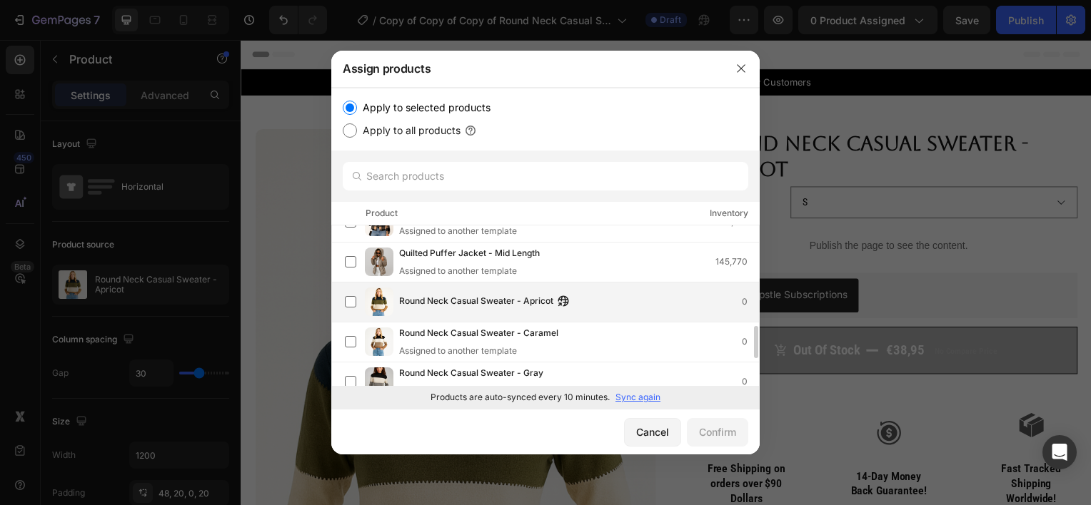
click at [463, 285] on div "Round Neck Casual Sweater - Apricot 0" at bounding box center [545, 303] width 428 height 40
click at [717, 425] on div "Confirm" at bounding box center [717, 432] width 37 height 15
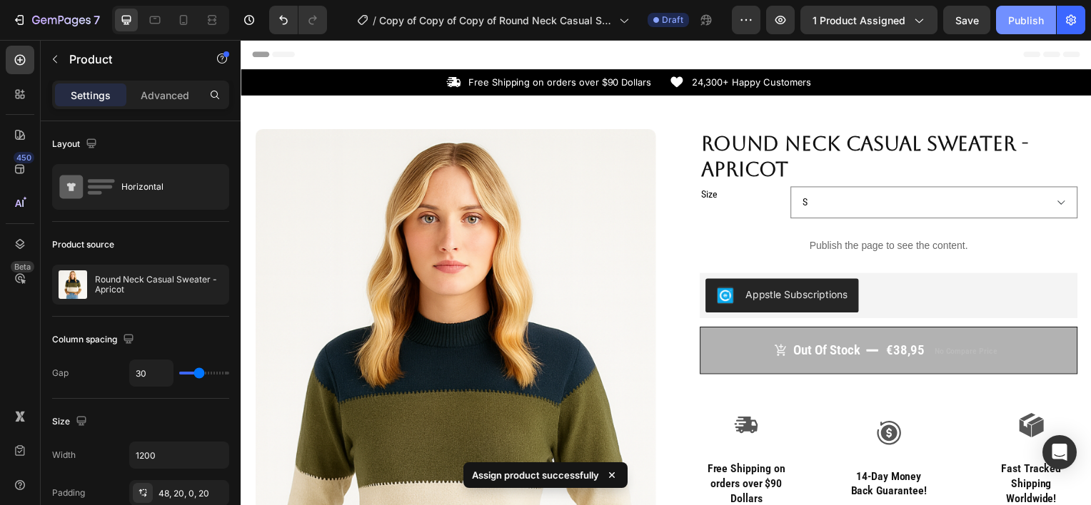
click at [1023, 23] on div "Publish" at bounding box center [1026, 20] width 36 height 15
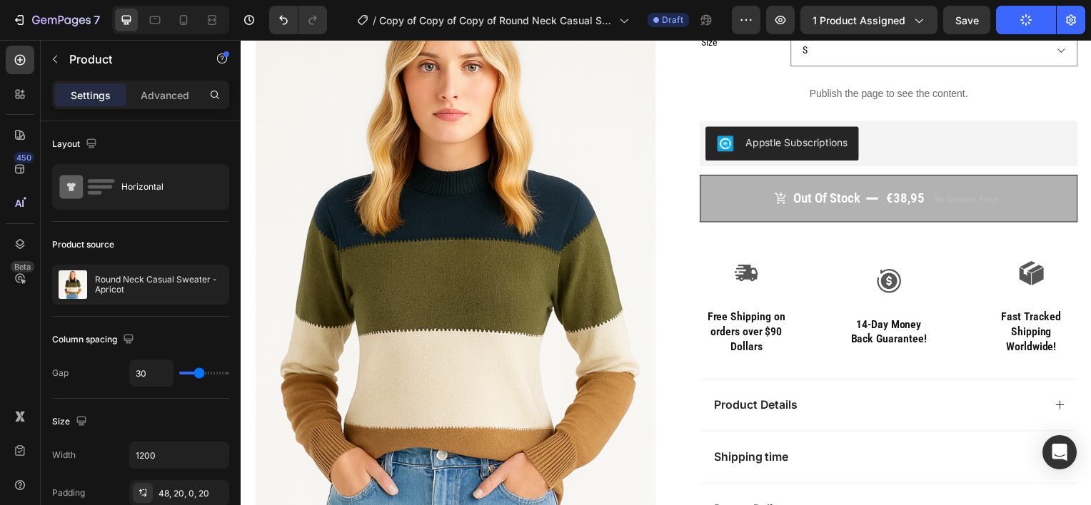
scroll to position [0, 0]
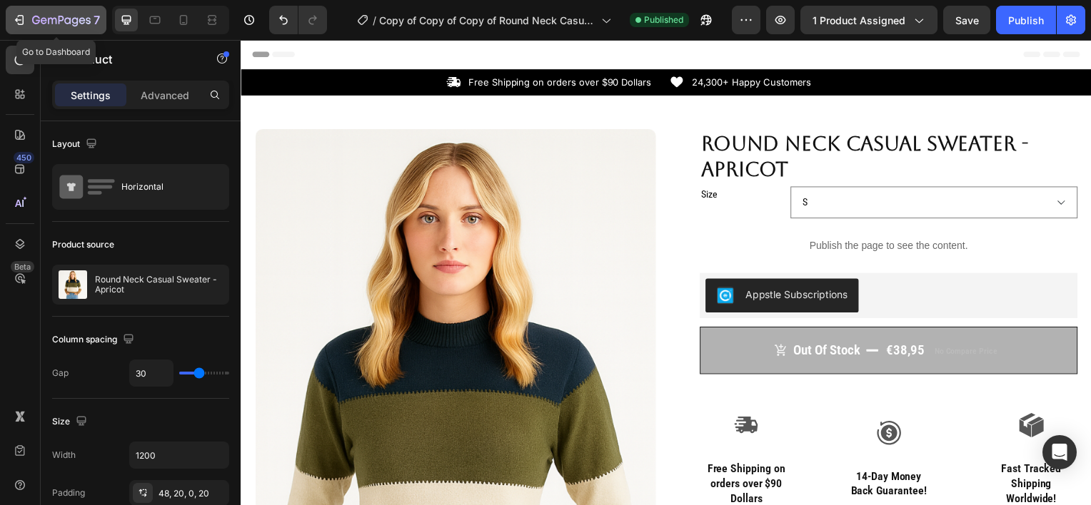
click at [37, 8] on button "7" at bounding box center [56, 20] width 101 height 29
